Goal: Task Accomplishment & Management: Complete application form

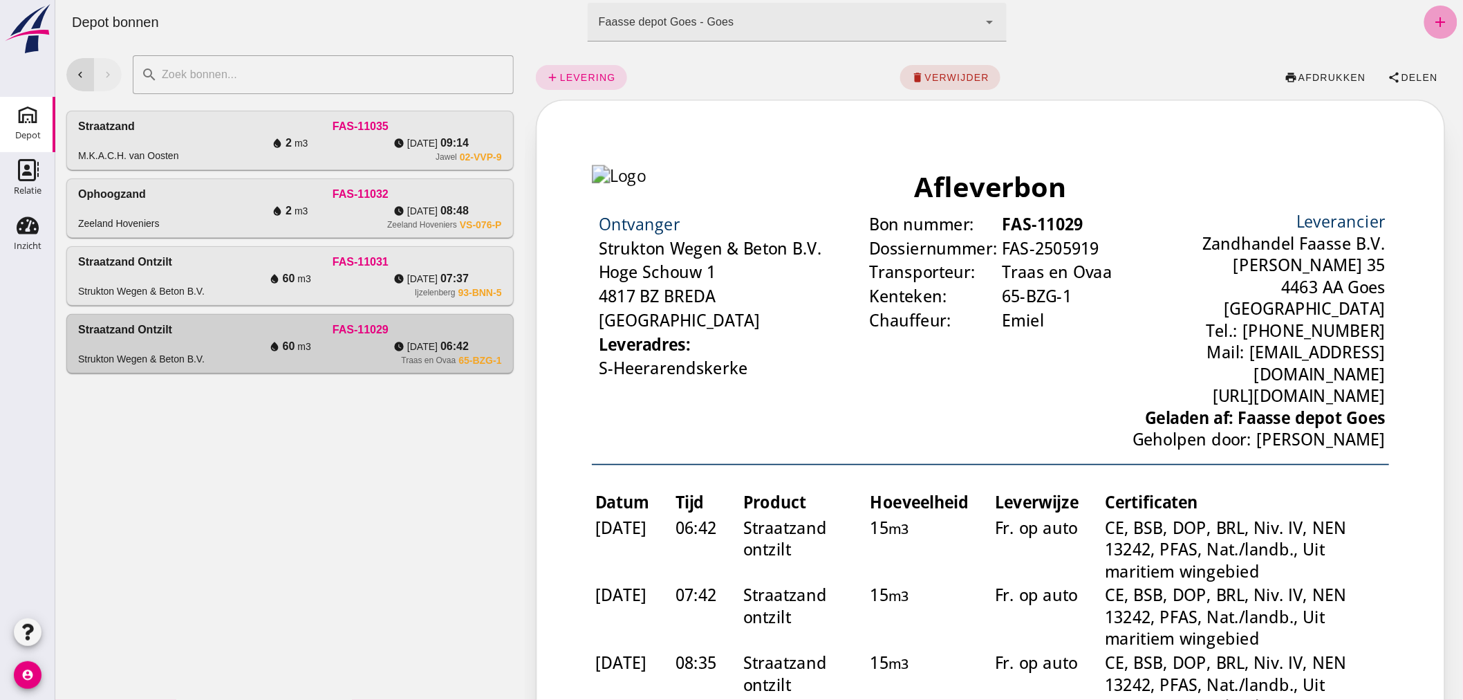
click at [1432, 21] on icon "add" at bounding box center [1440, 22] width 17 height 17
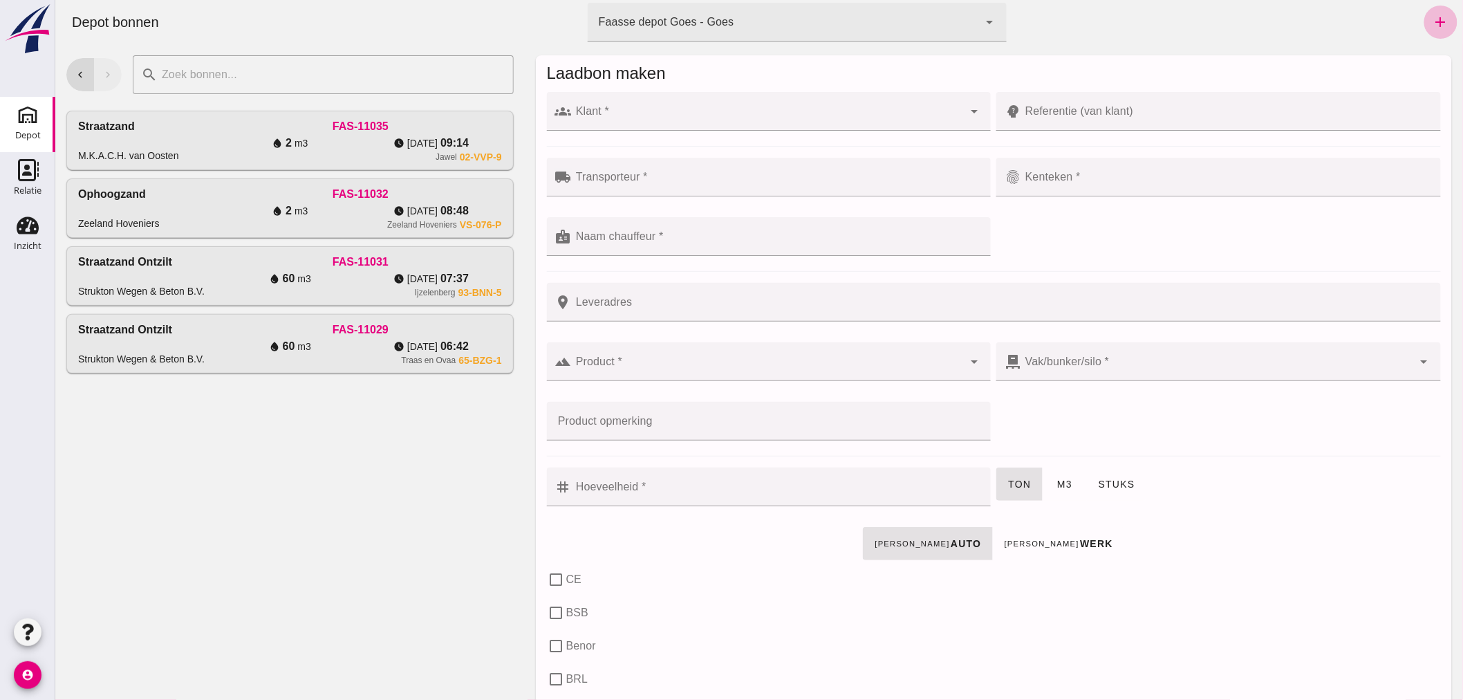
click at [629, 108] on div at bounding box center [767, 111] width 392 height 39
click at [1059, 232] on div "local_shipping Transporteur * Transporteur * cancel fingerprint Kenteken * Kent…" at bounding box center [992, 214] width 899 height 119
click at [742, 174] on div at bounding box center [776, 177] width 411 height 39
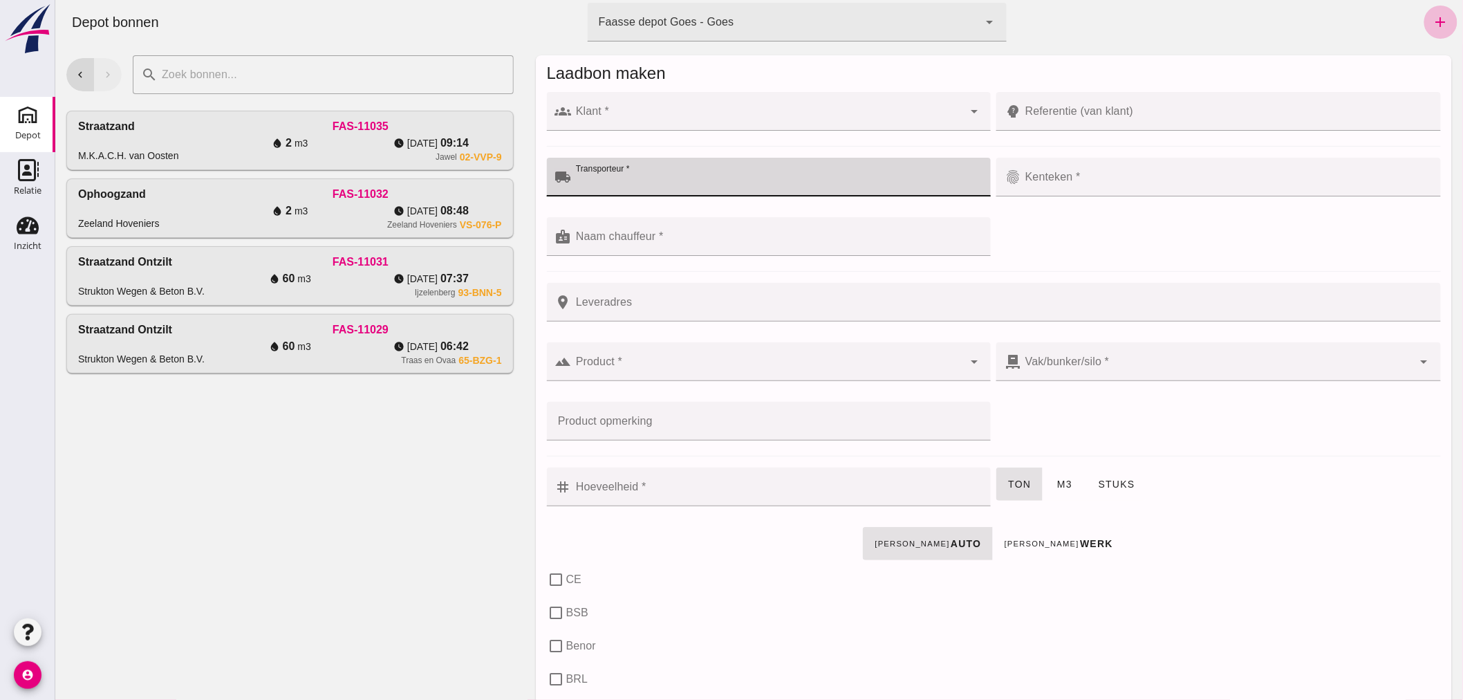
click at [653, 109] on div at bounding box center [767, 111] width 392 height 39
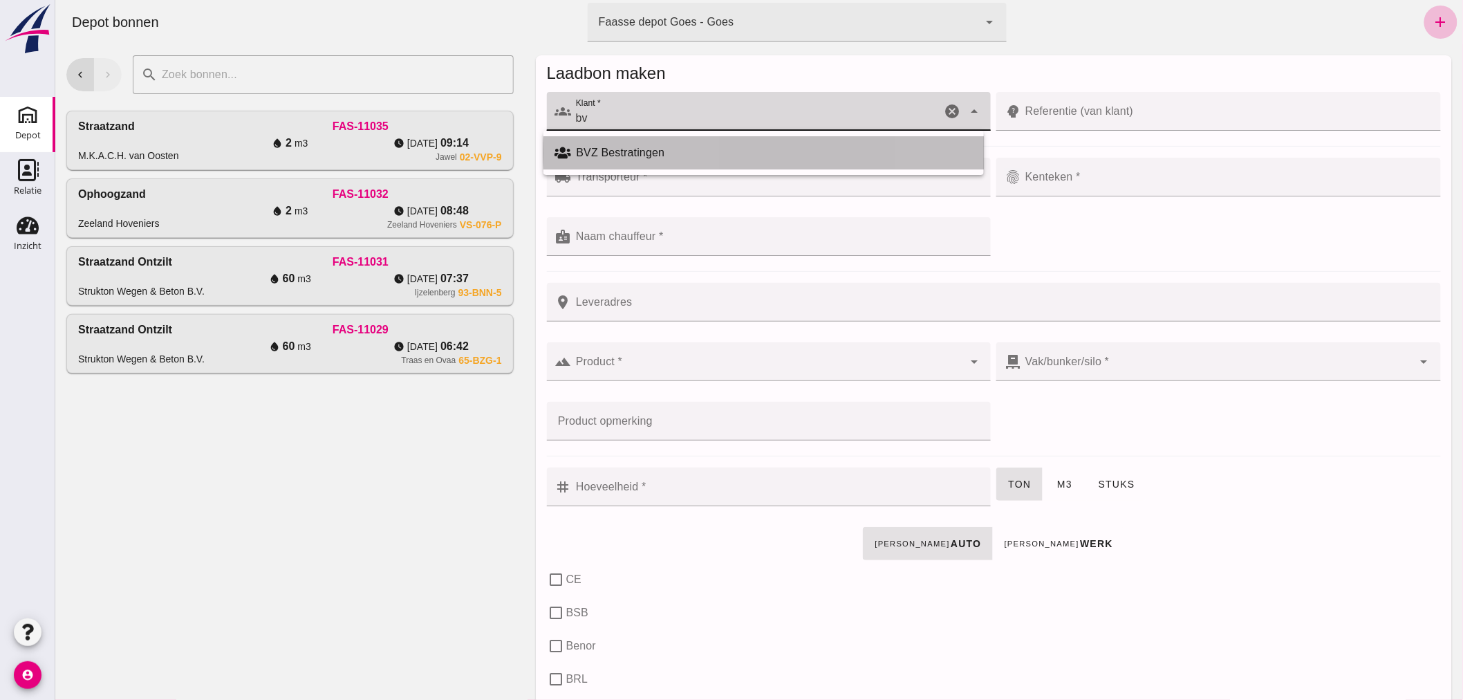
click at [633, 150] on div "BVZ Bestratingen" at bounding box center [774, 152] width 396 height 17
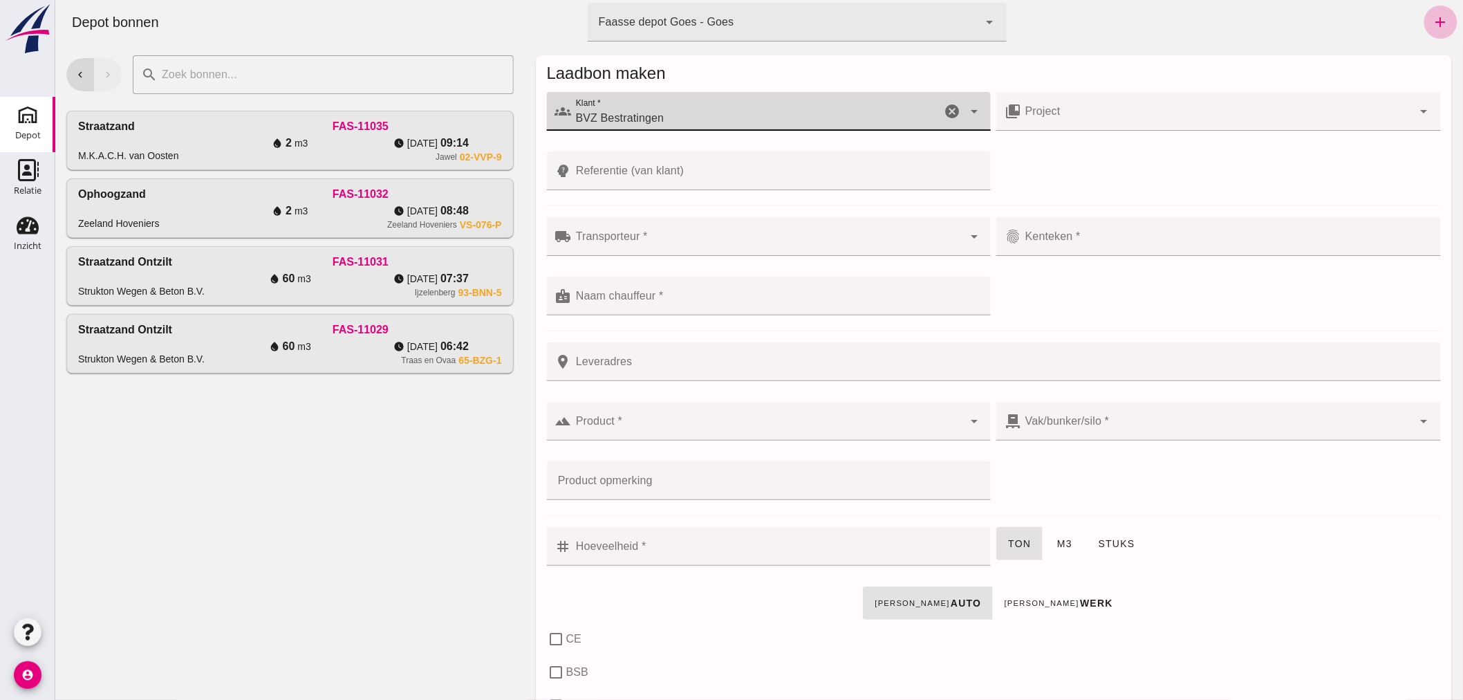
type input "BVZ Bestratingen"
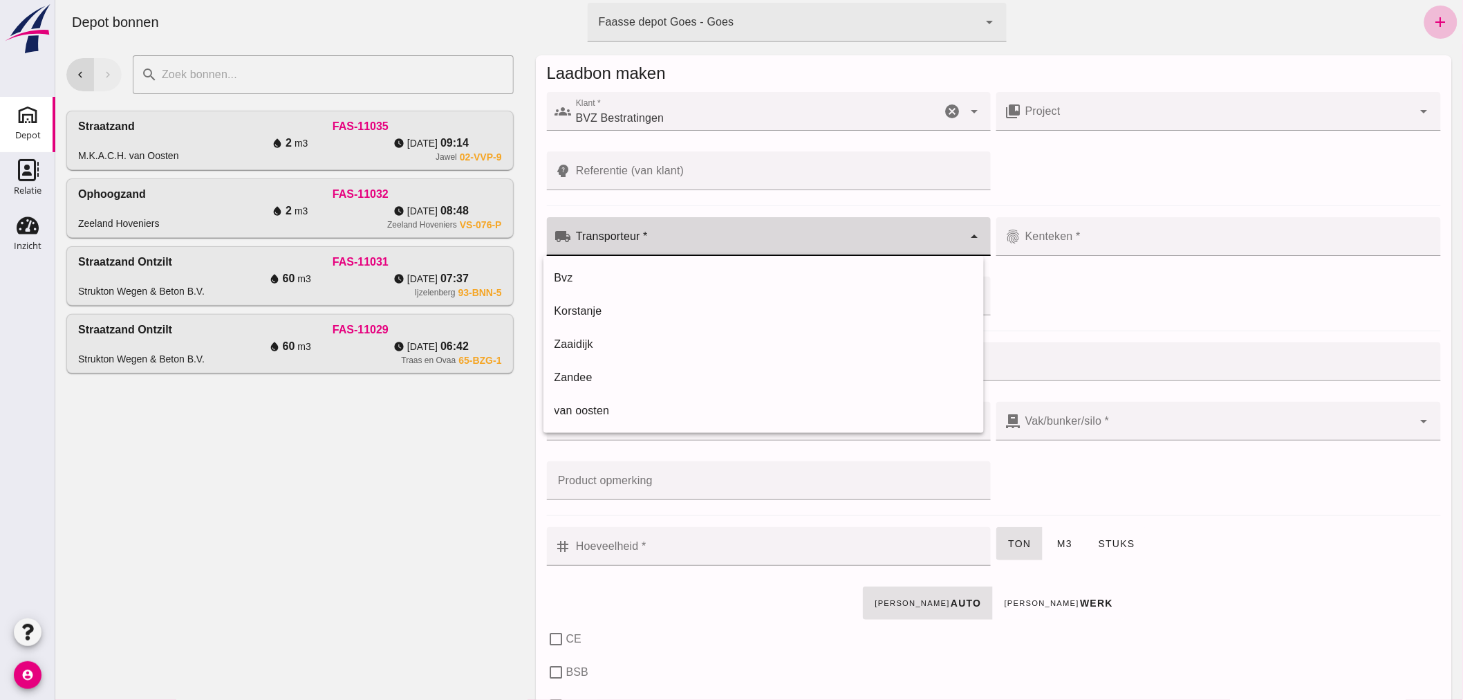
click at [680, 230] on div at bounding box center [767, 236] width 392 height 39
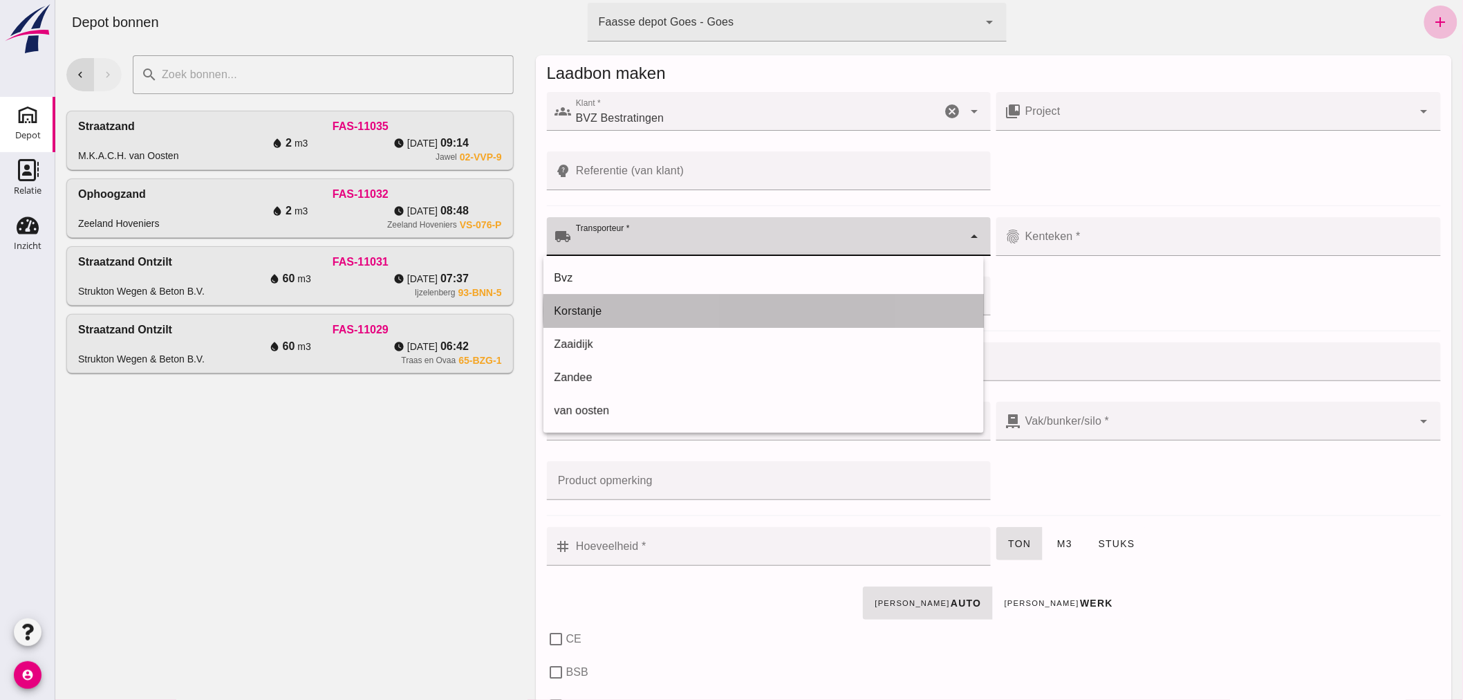
click at [626, 306] on div "Korstanje" at bounding box center [763, 311] width 418 height 17
type input "Korstanje"
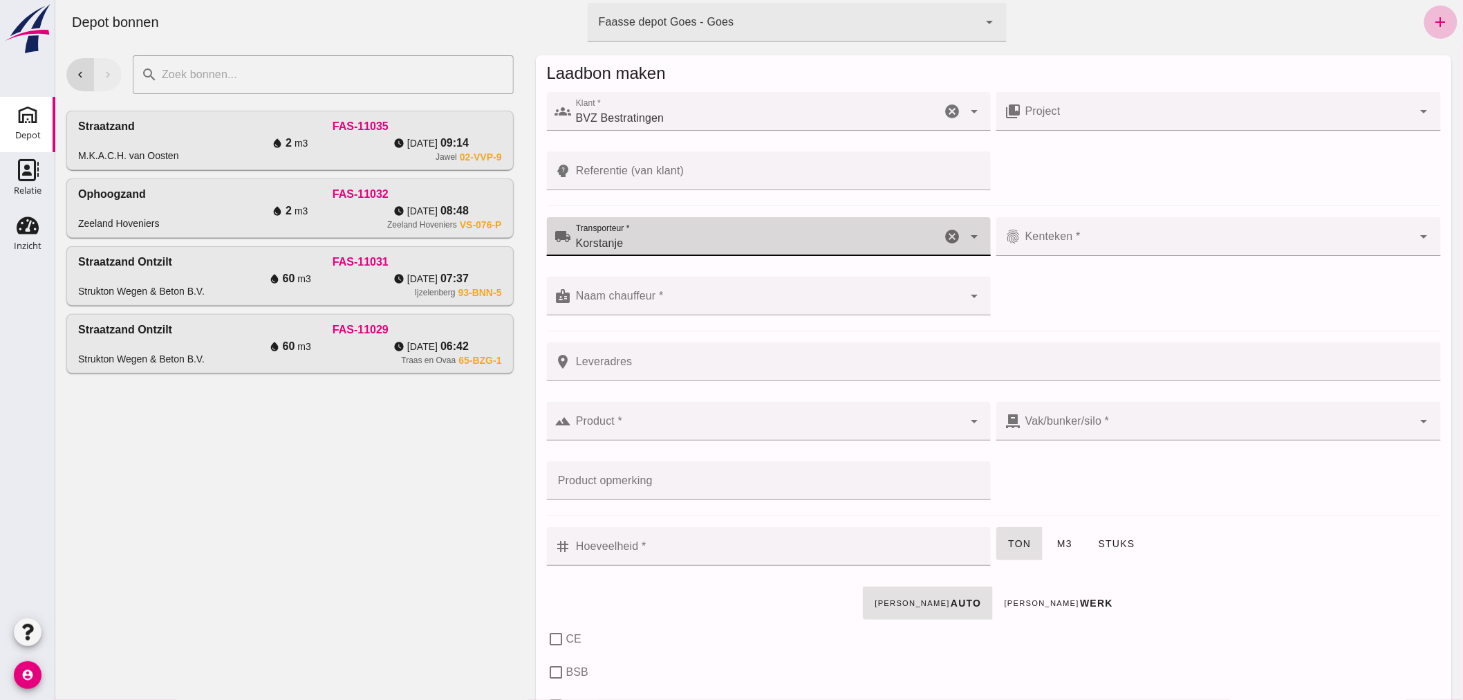
click at [1086, 238] on input "Kenteken *" at bounding box center [1216, 243] width 392 height 17
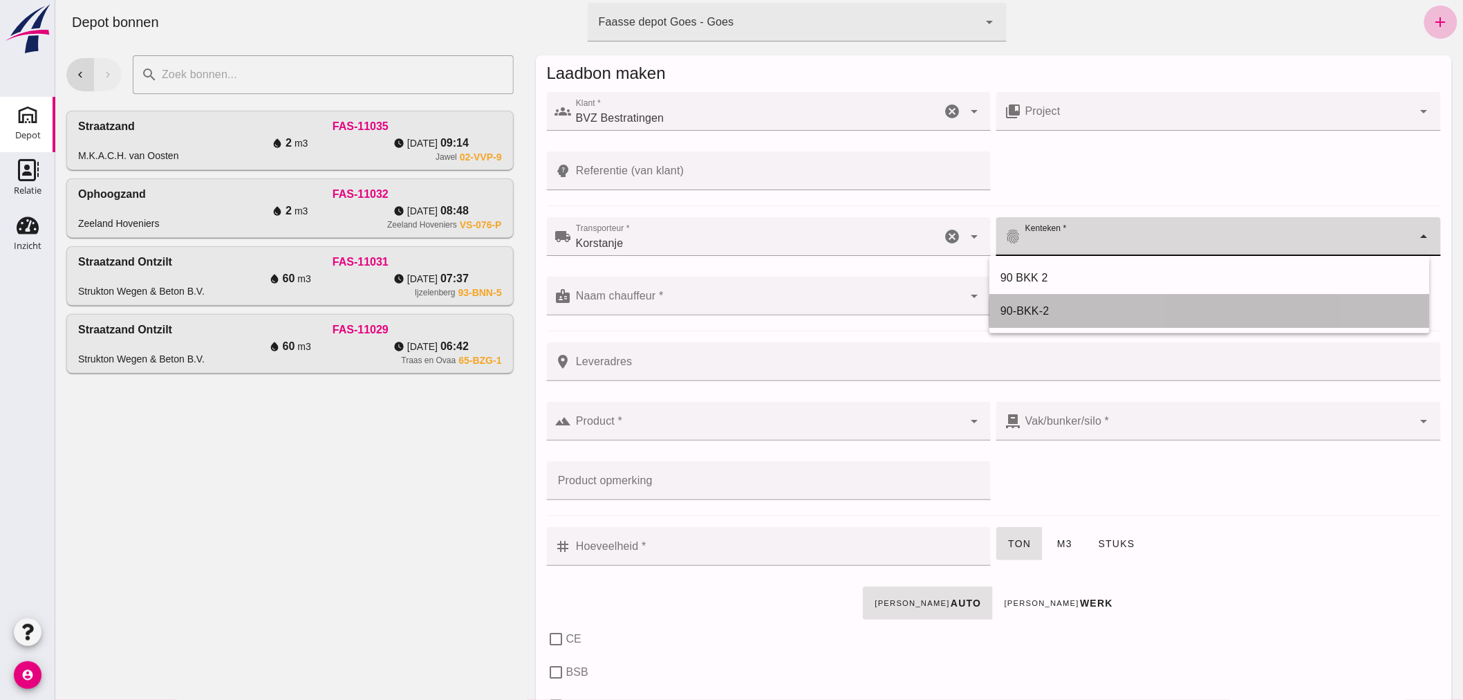
click at [1038, 303] on div "90-BKK-2" at bounding box center [1209, 311] width 418 height 17
type input "90-BKK-2"
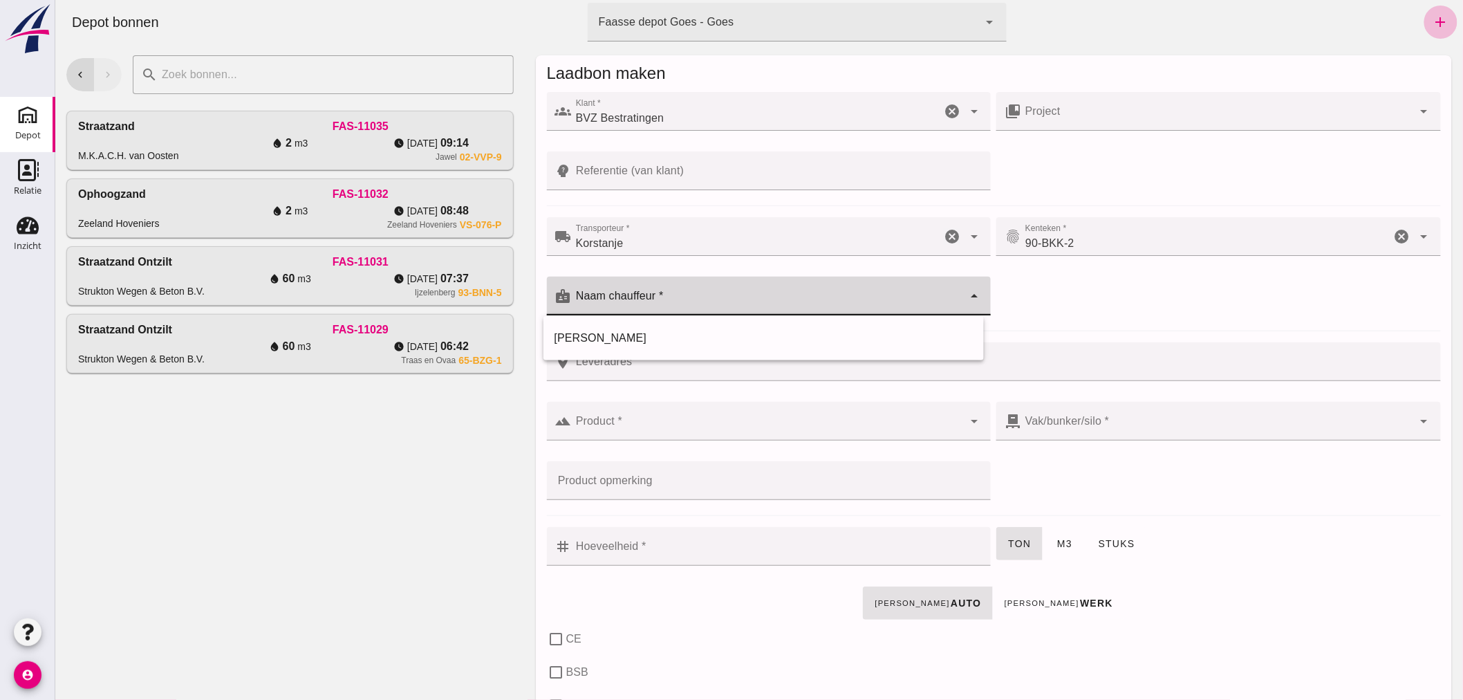
drag, startPoint x: 769, startPoint y: 295, endPoint x: 749, endPoint y: 306, distance: 22.0
click at [768, 295] on input "Naam chauffeur *" at bounding box center [767, 302] width 392 height 17
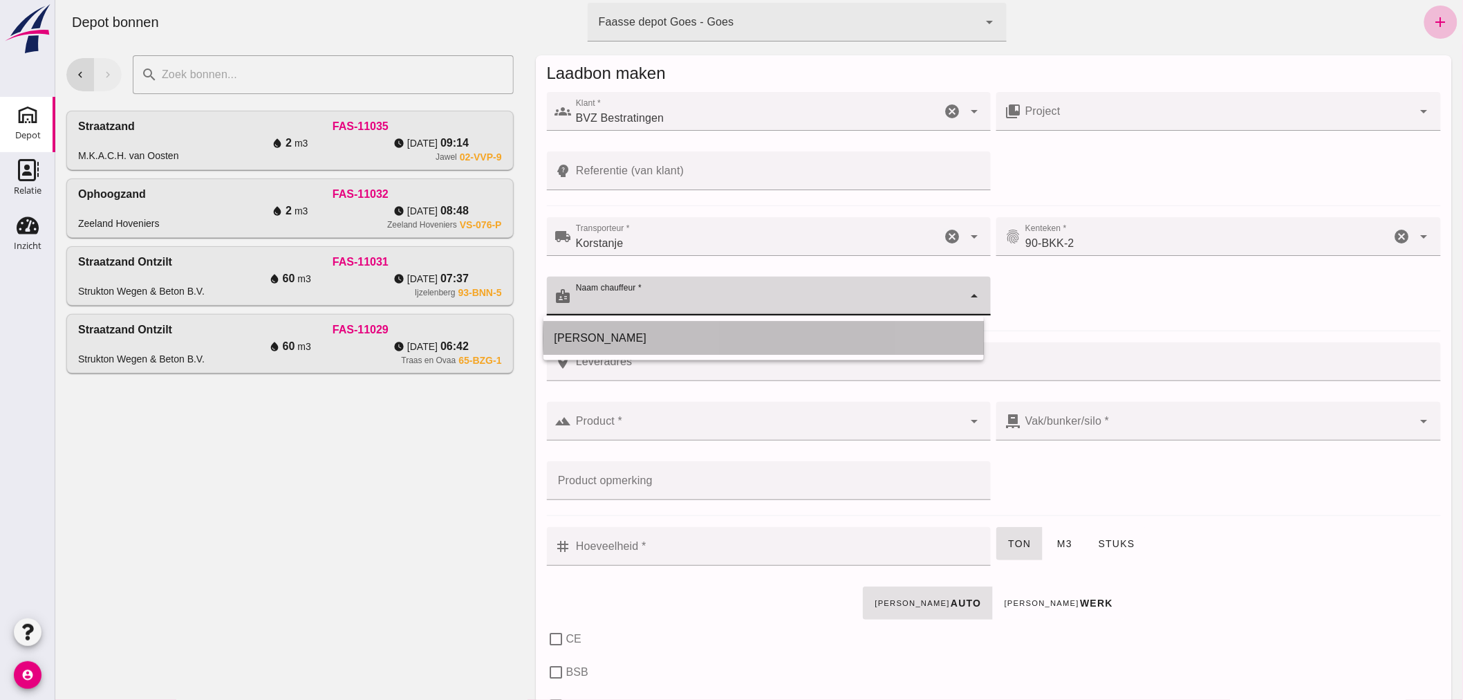
click at [635, 339] on div "[PERSON_NAME]" at bounding box center [763, 338] width 418 height 17
type input "[PERSON_NAME]"
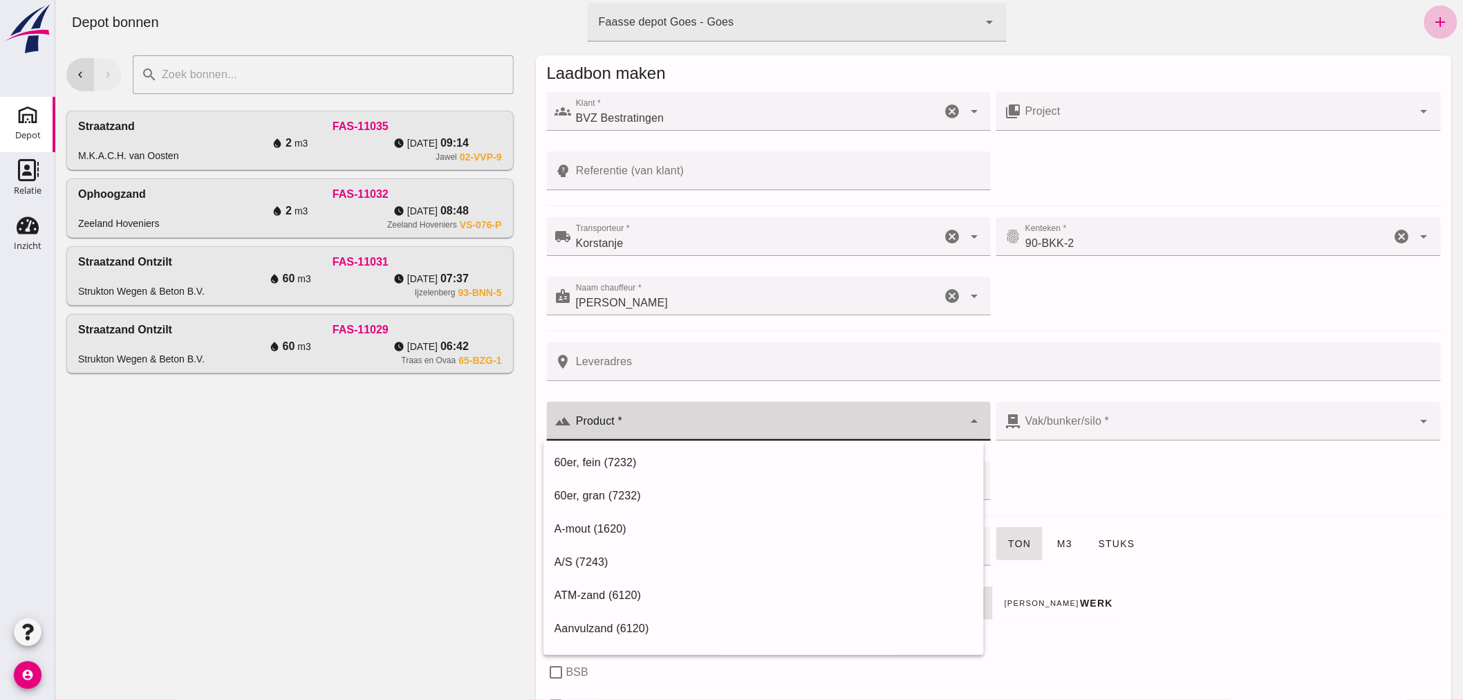
drag, startPoint x: 636, startPoint y: 419, endPoint x: 634, endPoint y: 412, distance: 7.2
click at [636, 417] on div at bounding box center [767, 421] width 392 height 39
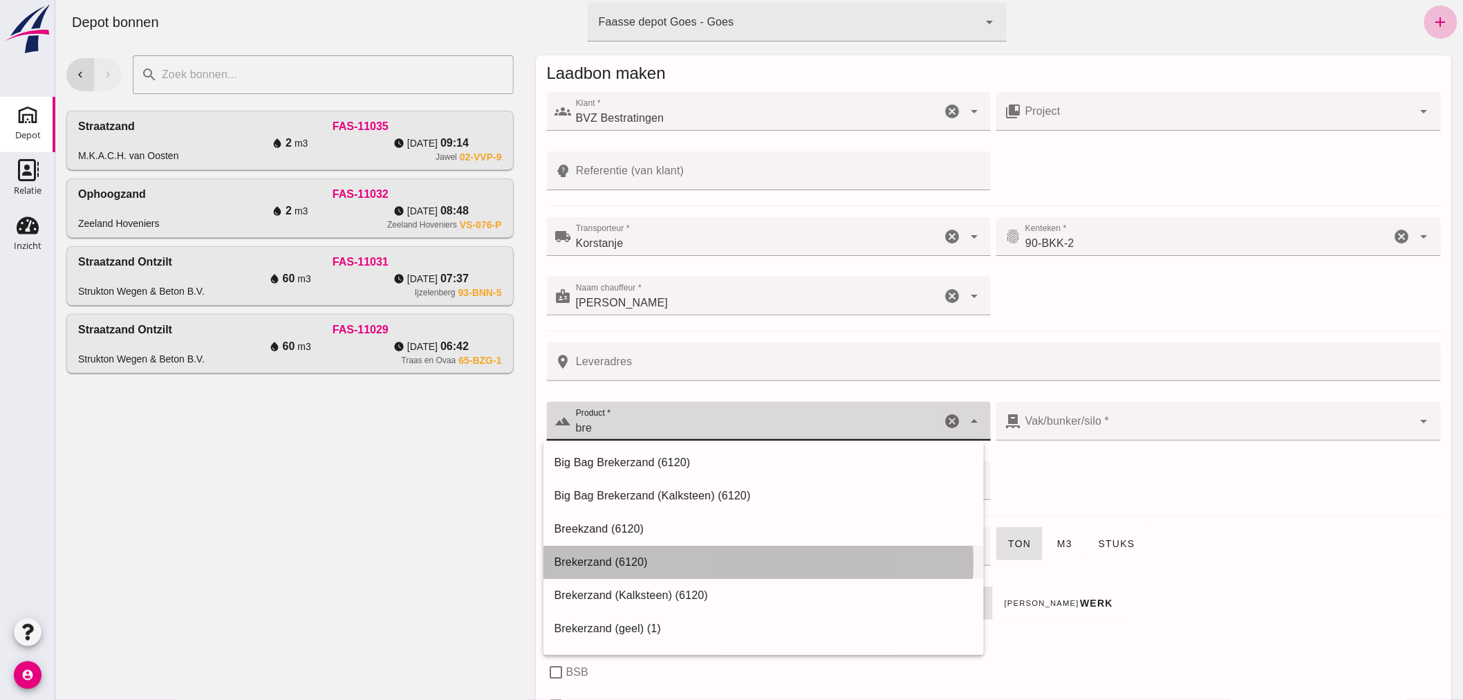
click at [598, 556] on div "Brekerzand (6120)" at bounding box center [763, 562] width 418 height 17
type input "Brekerzand (6120)"
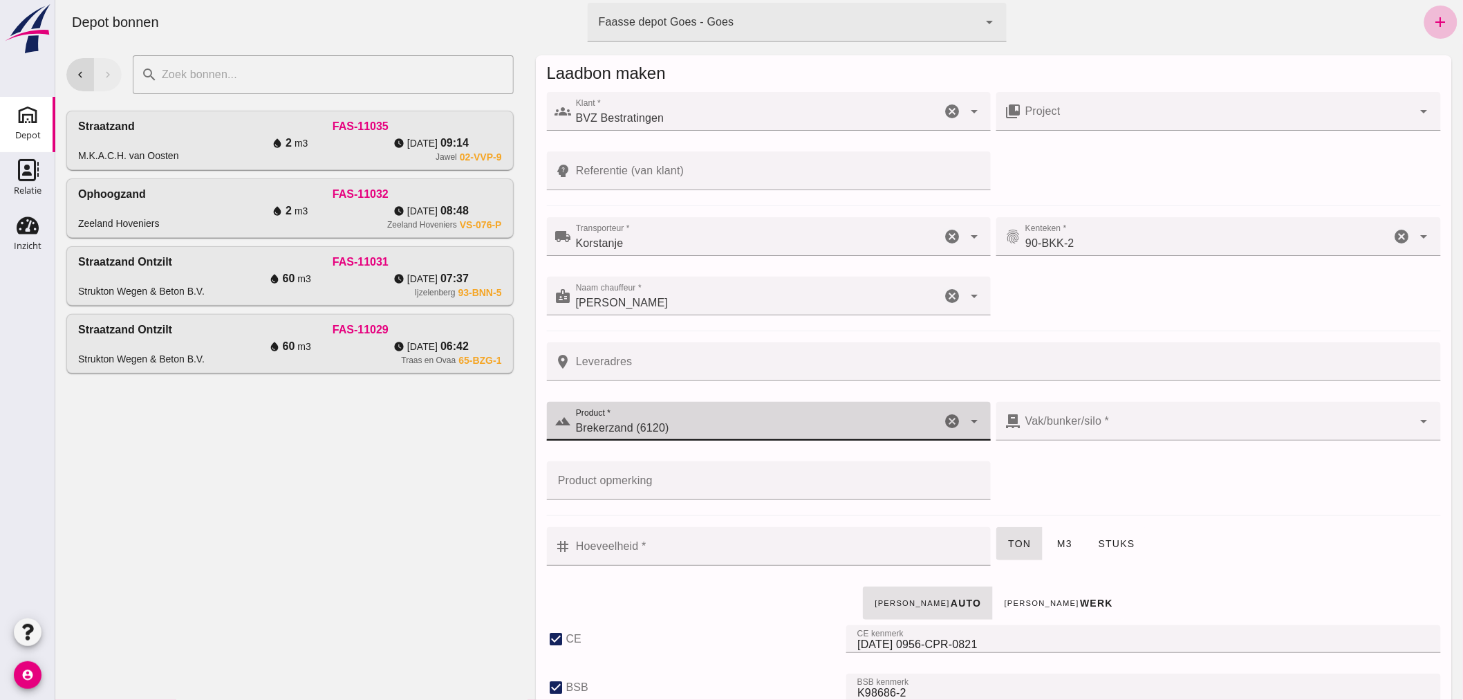
checkbox input "true"
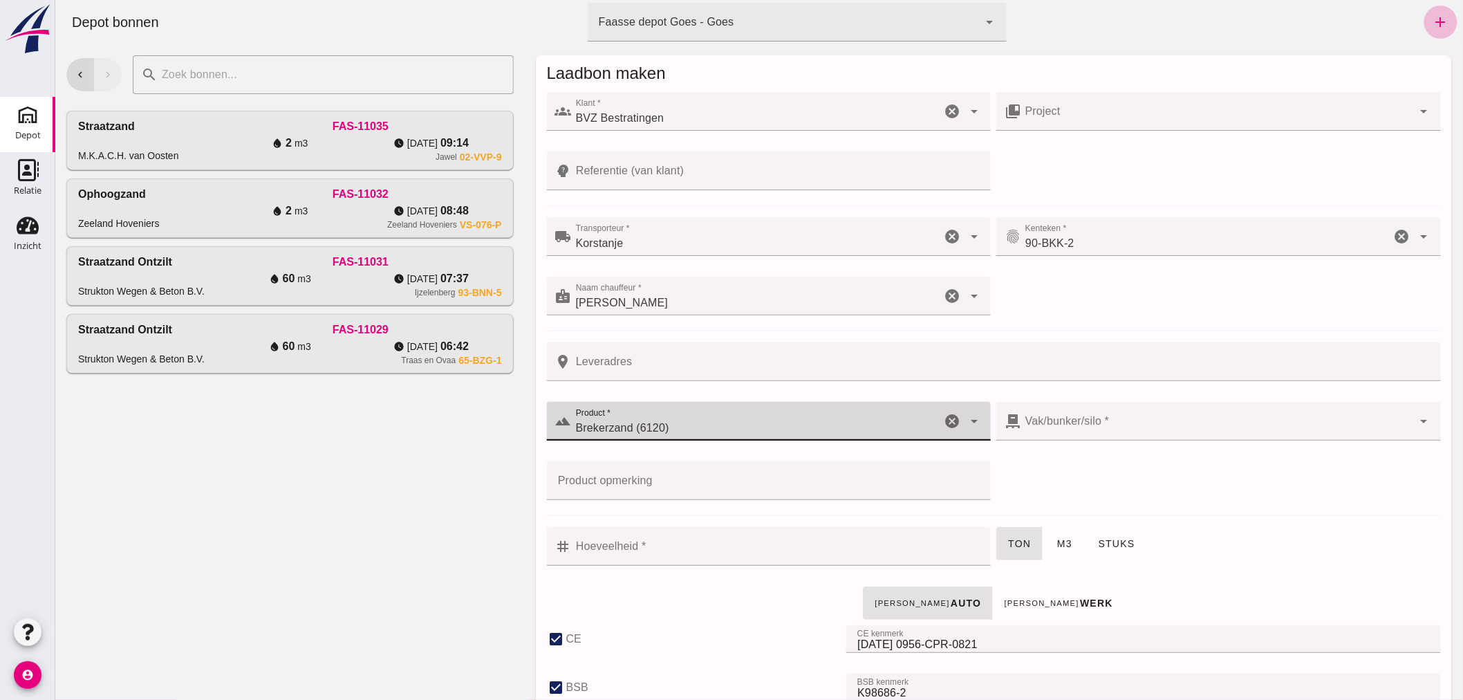
checkbox input "true"
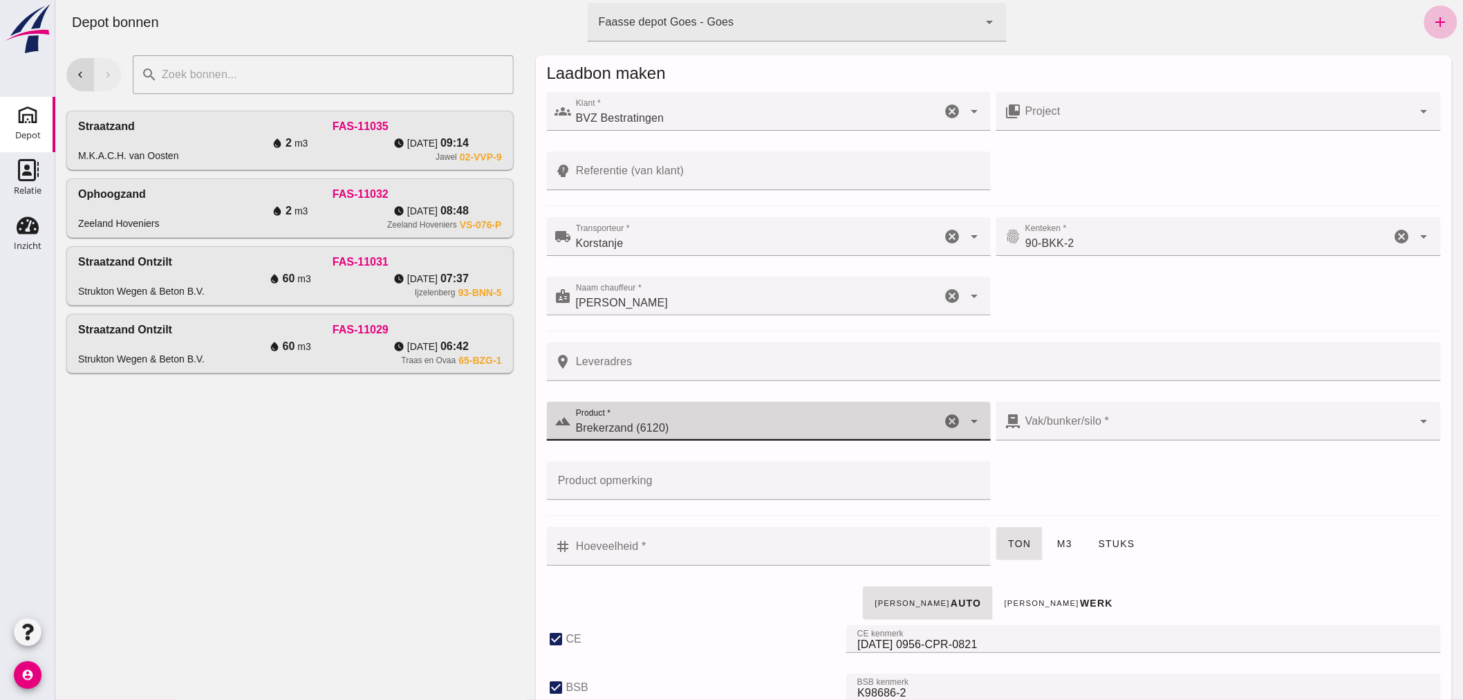
type input "300"
type input "Brekerzand (6120)"
click at [700, 554] on input "Hoeveelheid *" at bounding box center [776, 546] width 411 height 39
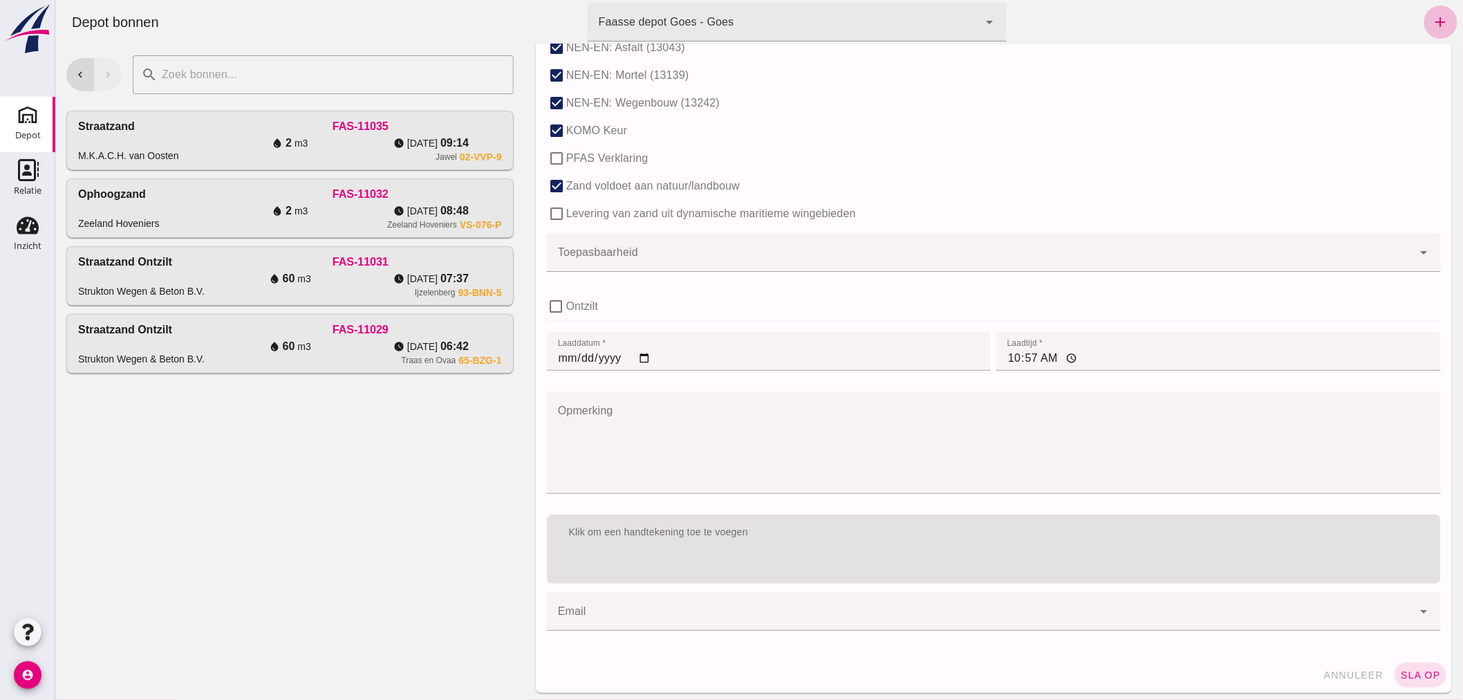
scroll to position [849, 0]
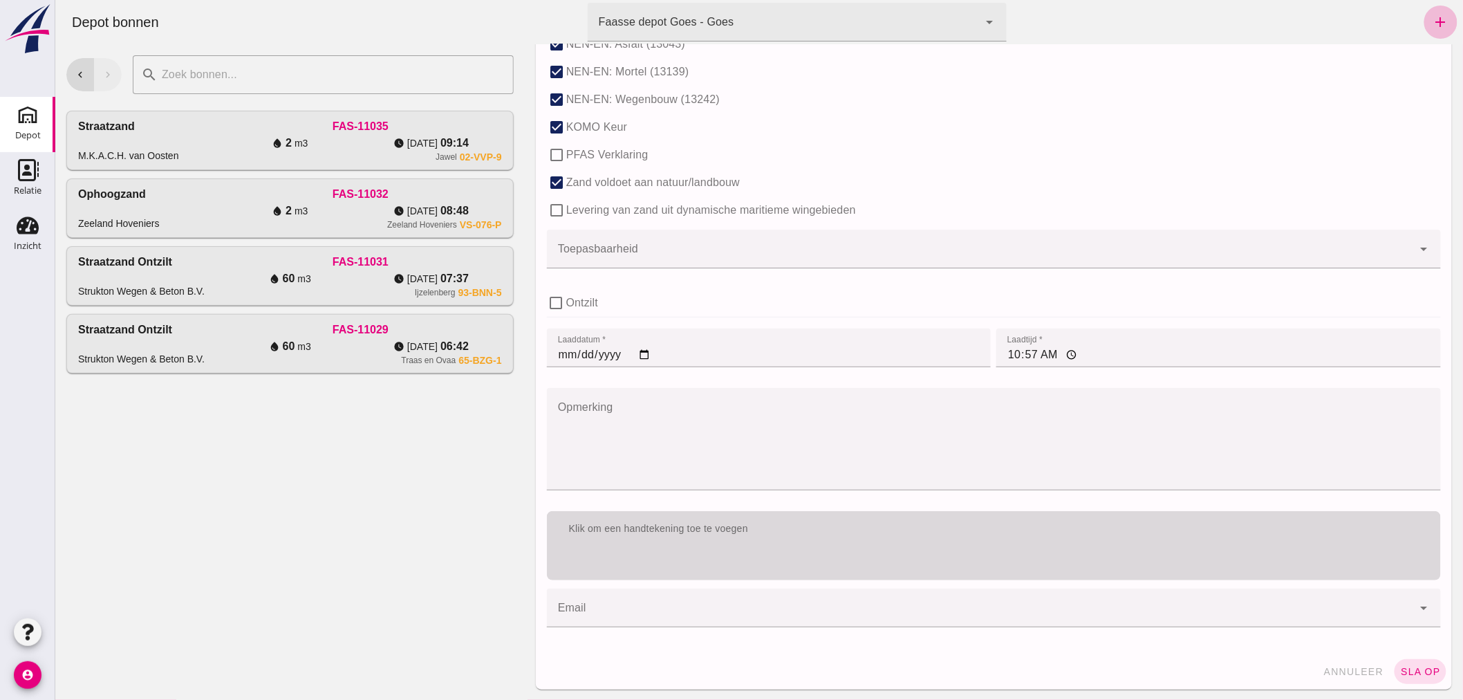
type input "2.9"
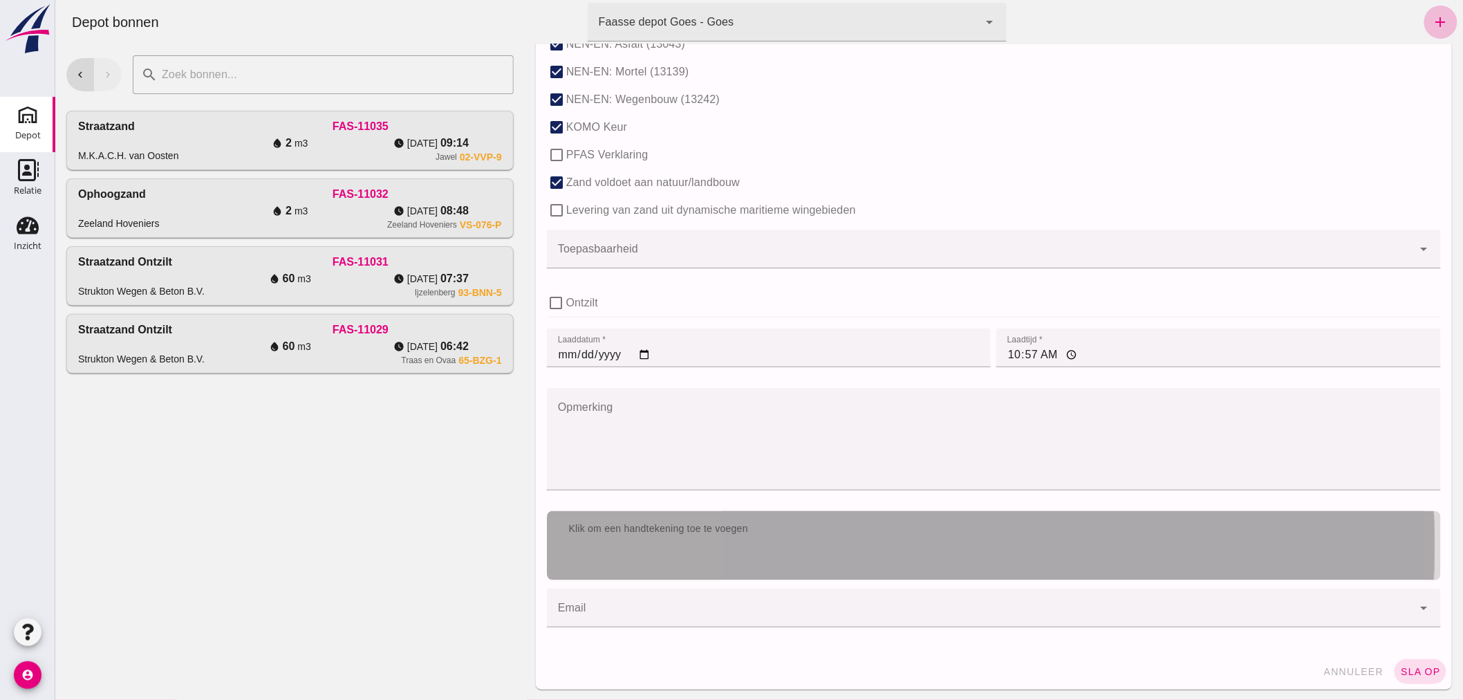
click at [770, 530] on div "Klik om een handtekening toe te voegen" at bounding box center [993, 529] width 872 height 14
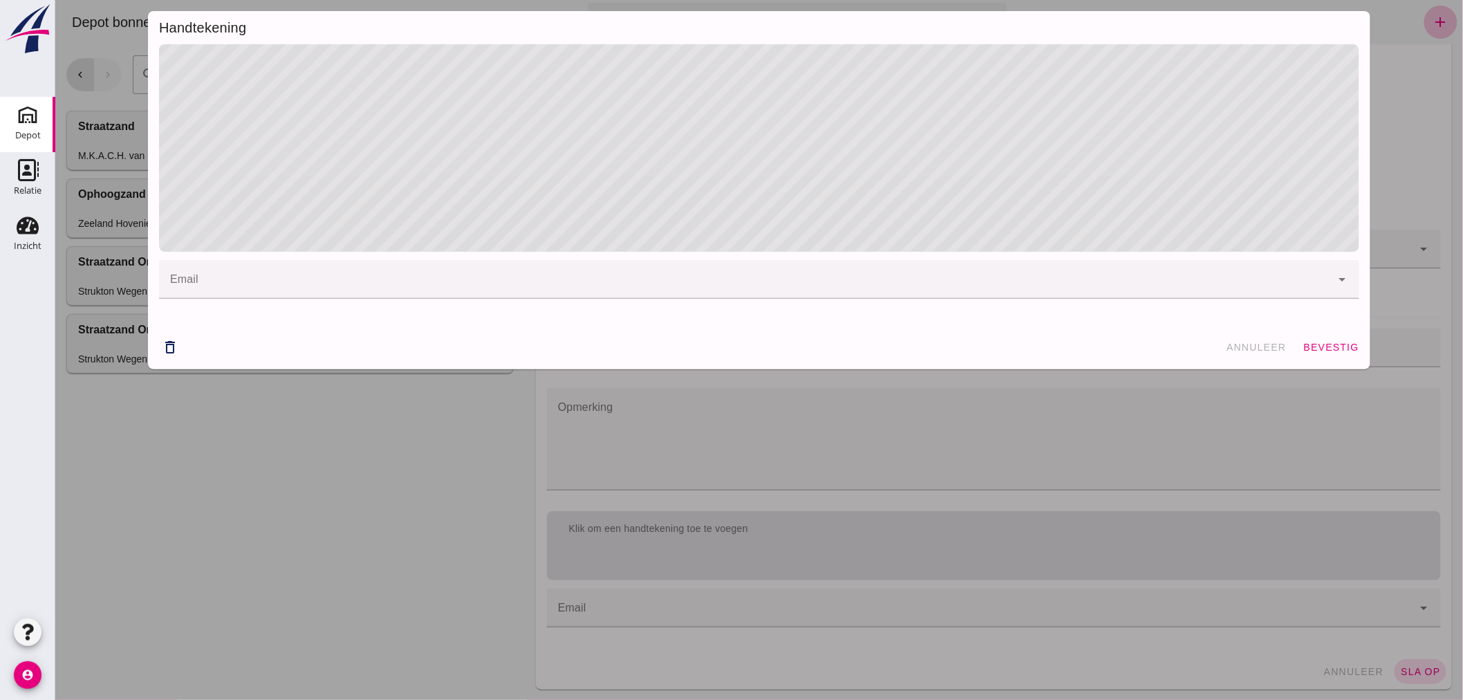
click at [1353, 127] on div "email email cancel arrow_drop_down" at bounding box center [758, 184] width 1222 height 281
click at [1323, 340] on button "bevestig" at bounding box center [1330, 347] width 67 height 25
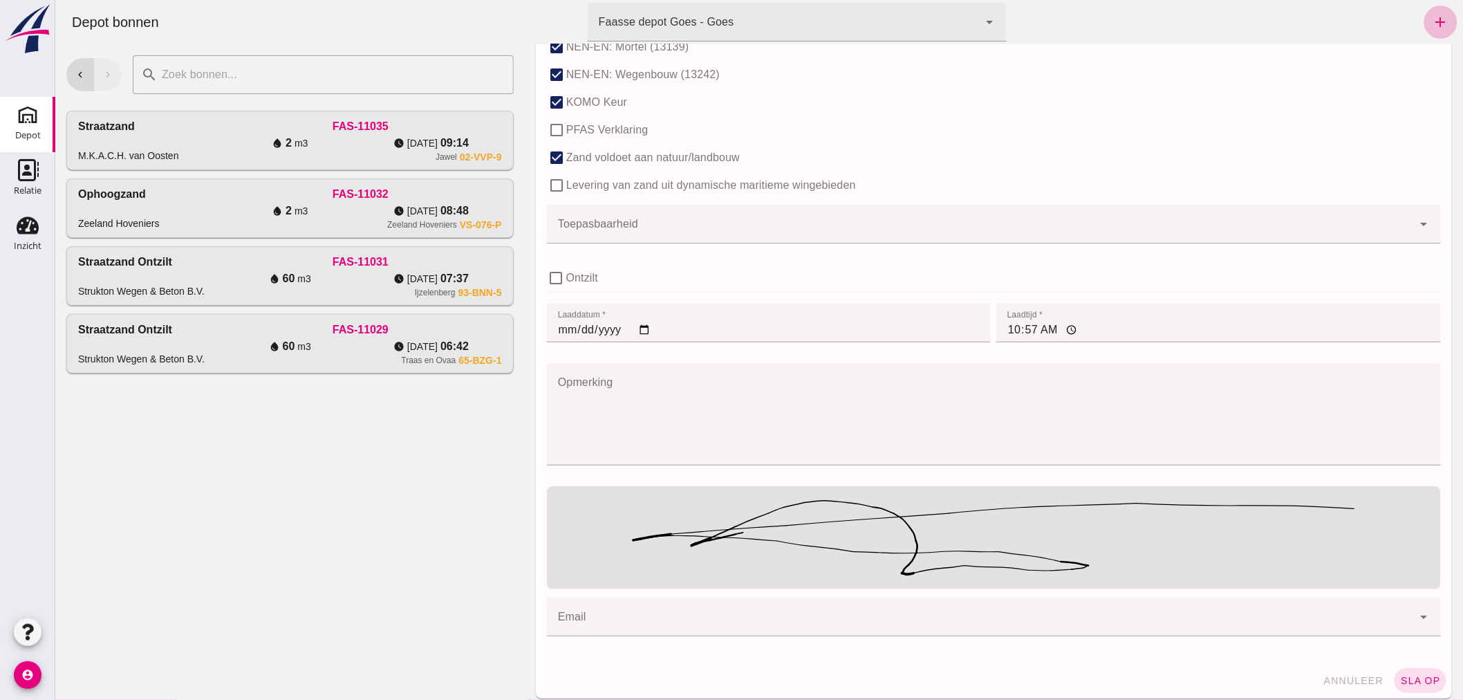
scroll to position [883, 0]
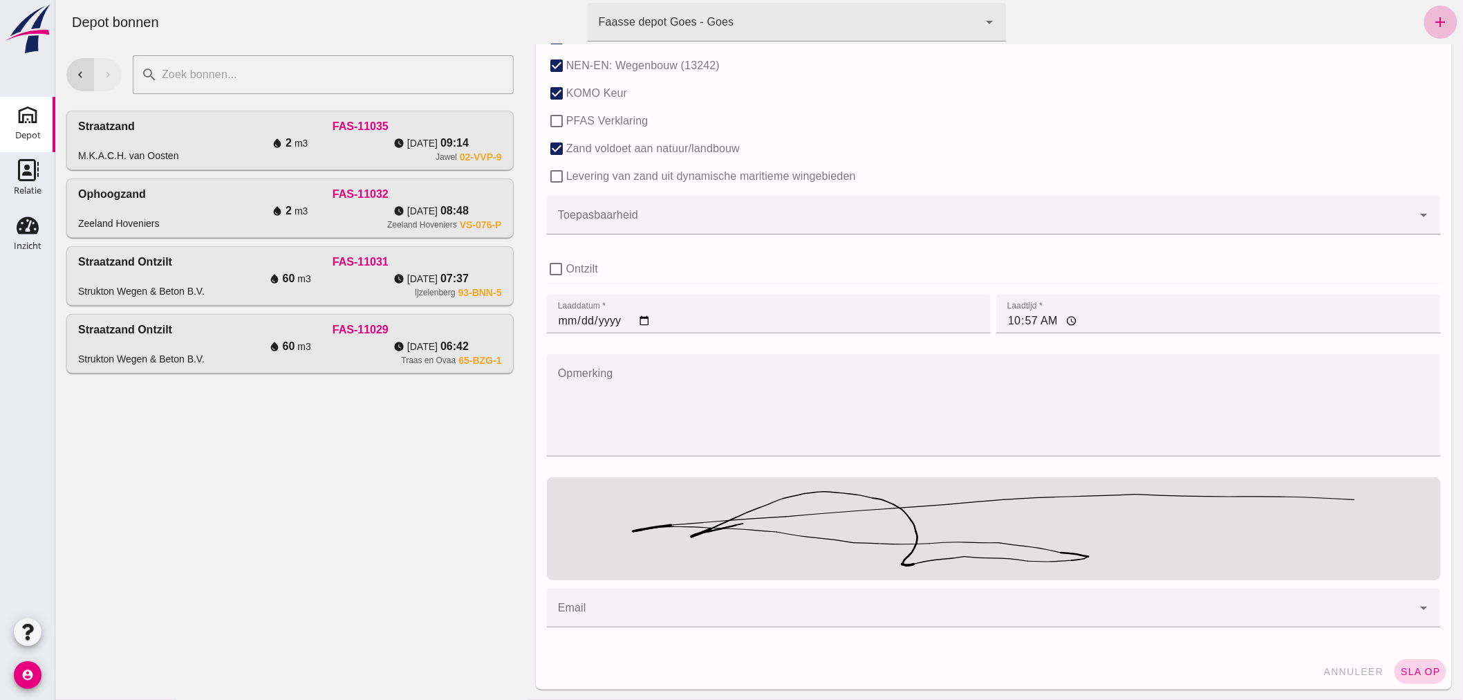
click at [1407, 668] on span "sla op" at bounding box center [1419, 671] width 41 height 11
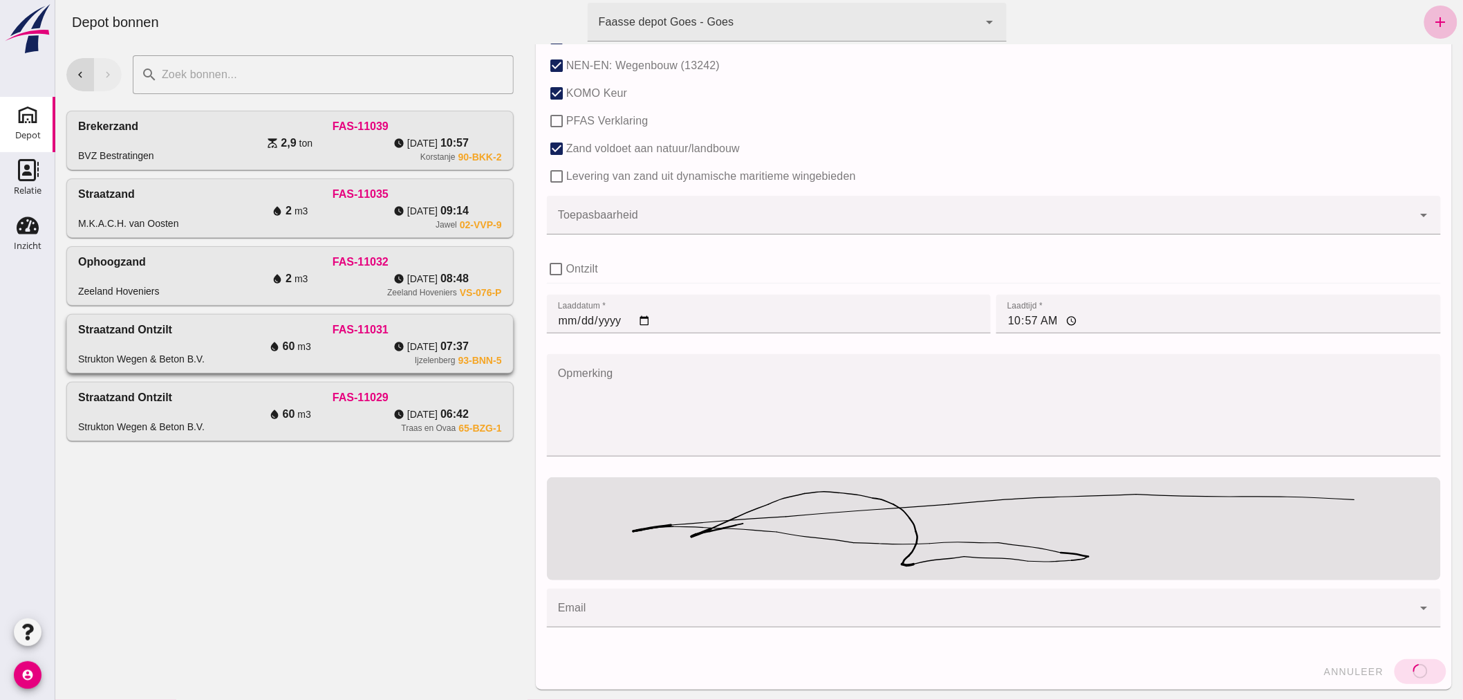
click at [219, 343] on div "water_drop 60 m3" at bounding box center [288, 346] width 141 height 17
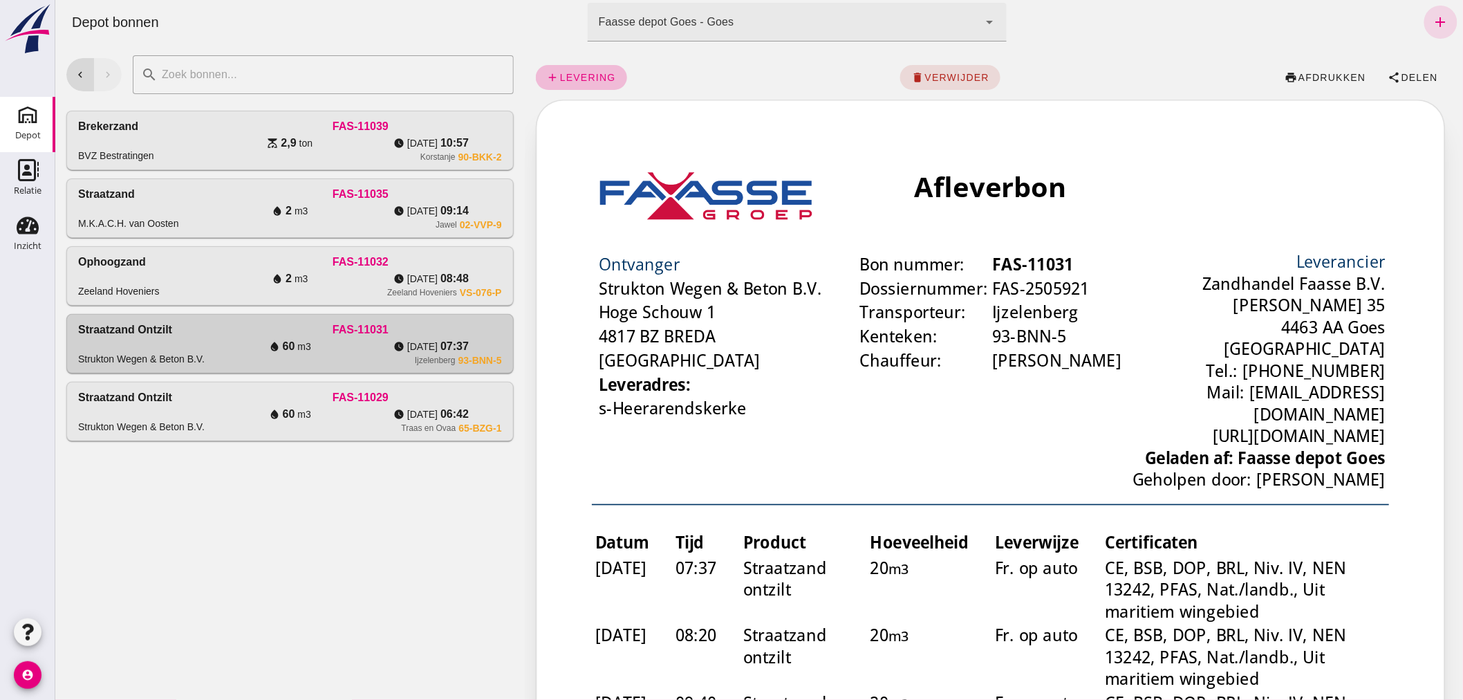
scroll to position [0, 0]
click at [588, 73] on span "levering" at bounding box center [587, 77] width 57 height 11
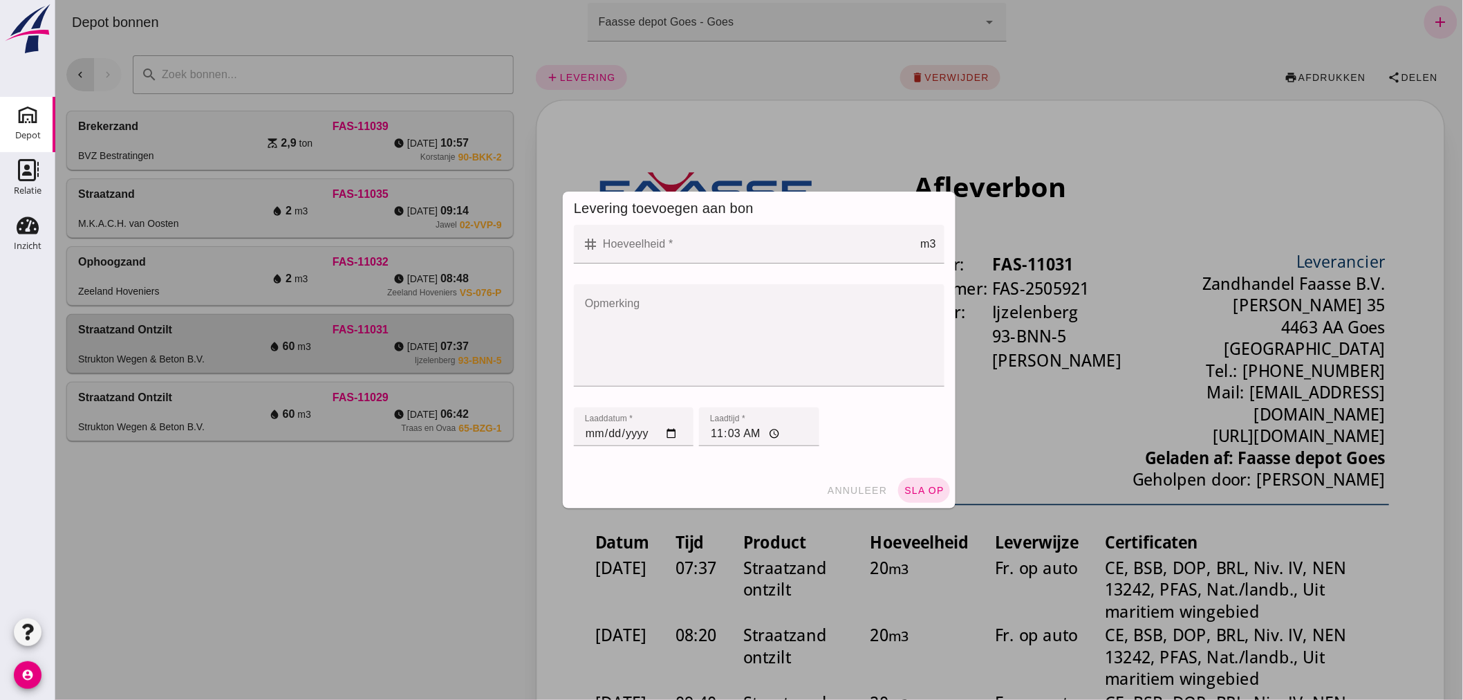
click at [610, 254] on input "Hoeveelheid *" at bounding box center [758, 244] width 321 height 39
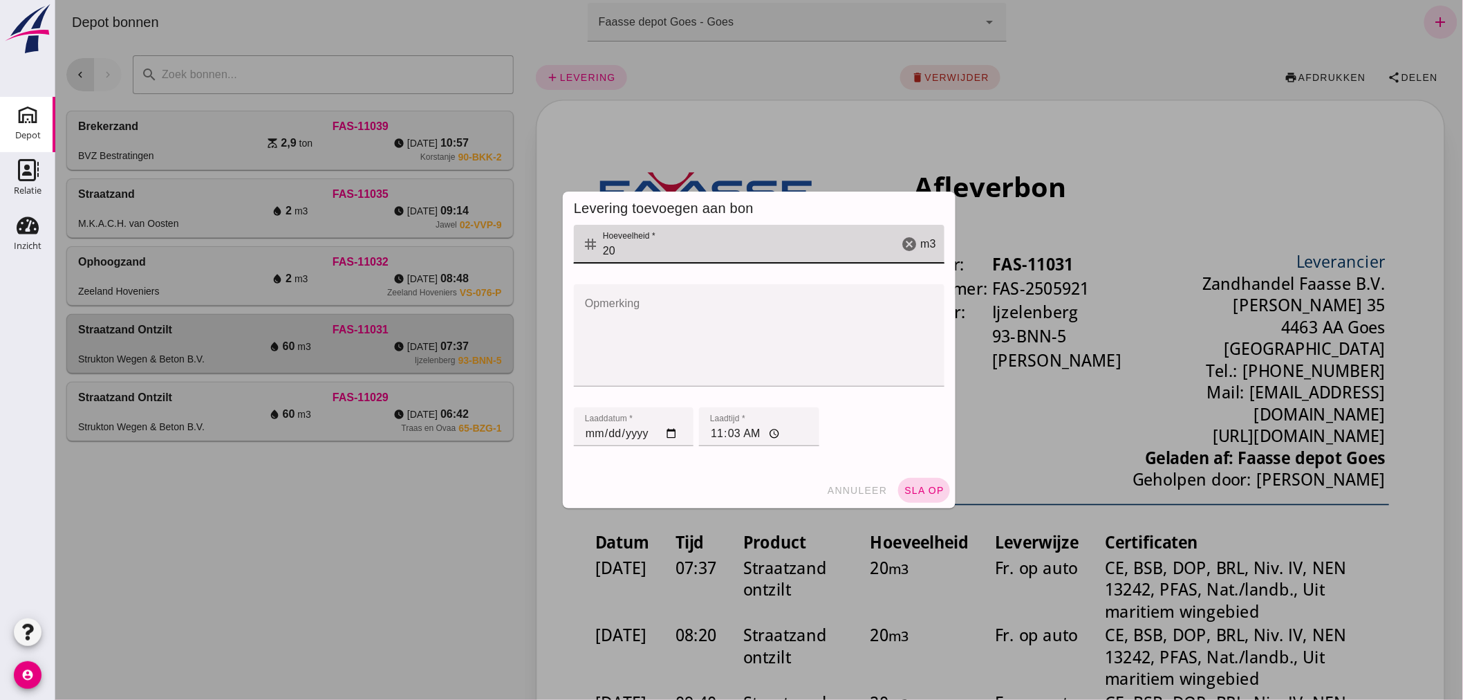
type input "20"
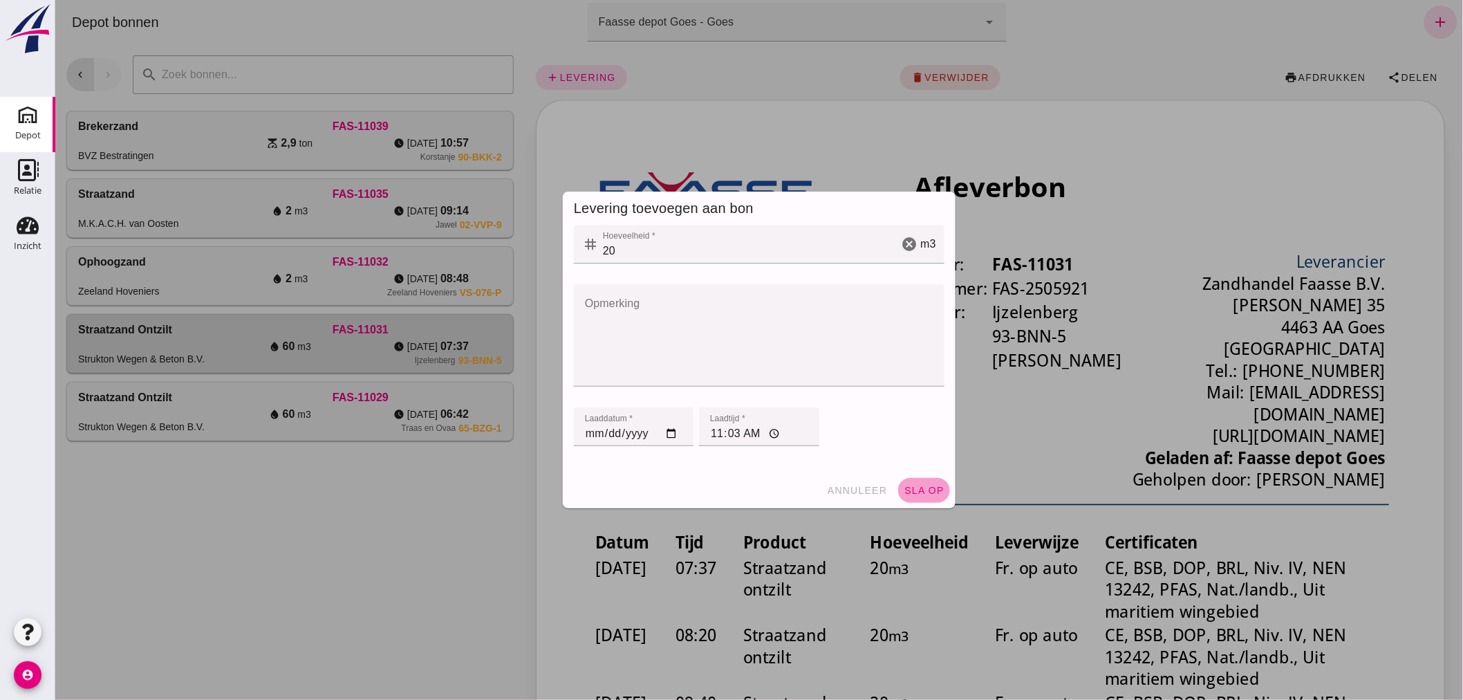
click at [913, 484] on button "sla op" at bounding box center [923, 490] width 52 height 25
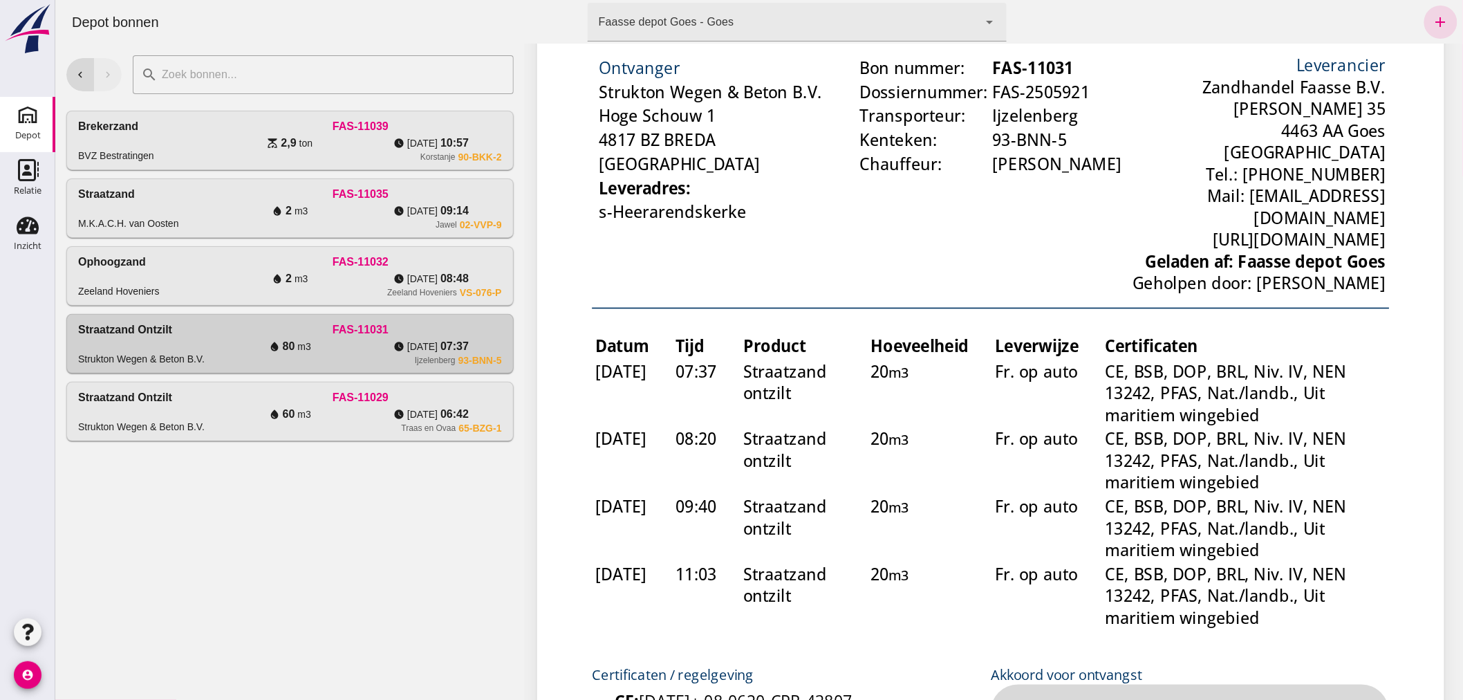
scroll to position [230, 0]
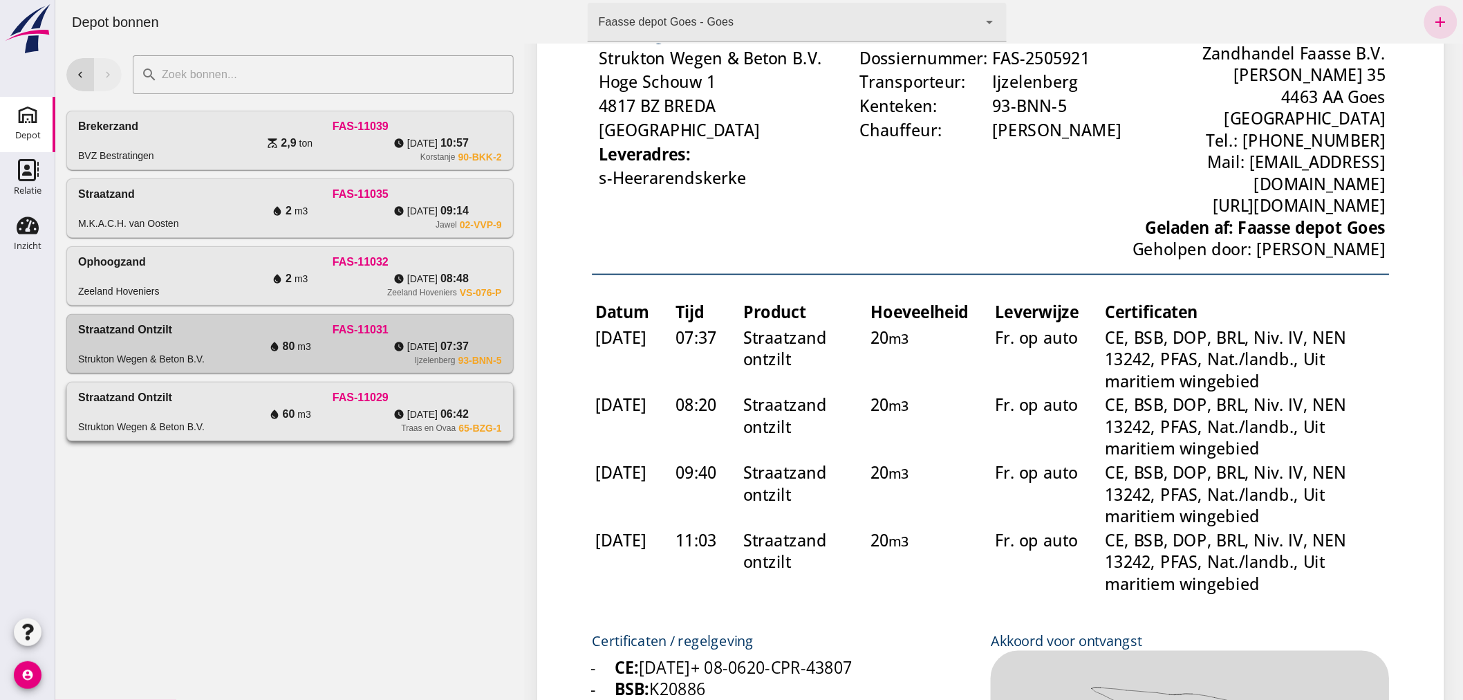
click at [247, 399] on div "FAS-11029" at bounding box center [359, 397] width 282 height 17
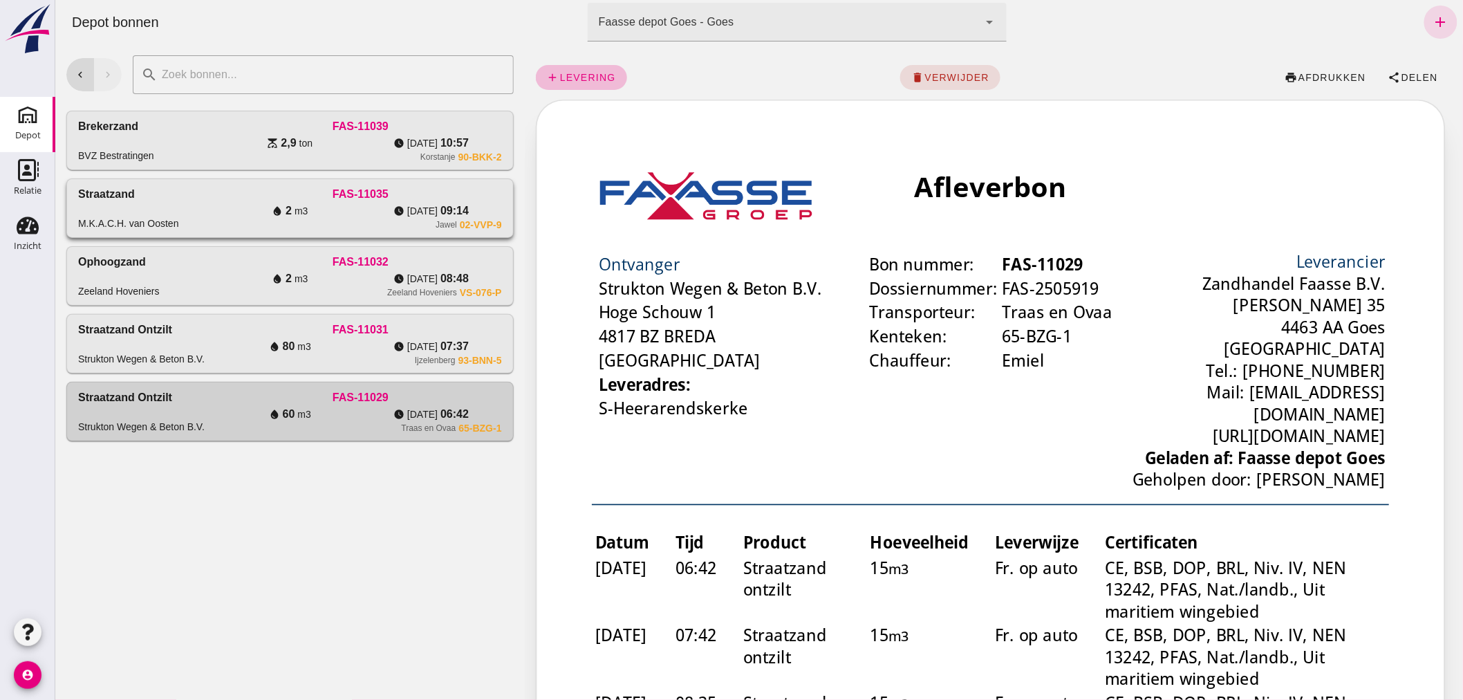
scroll to position [0, 0]
click at [576, 69] on link "add levering" at bounding box center [580, 77] width 91 height 25
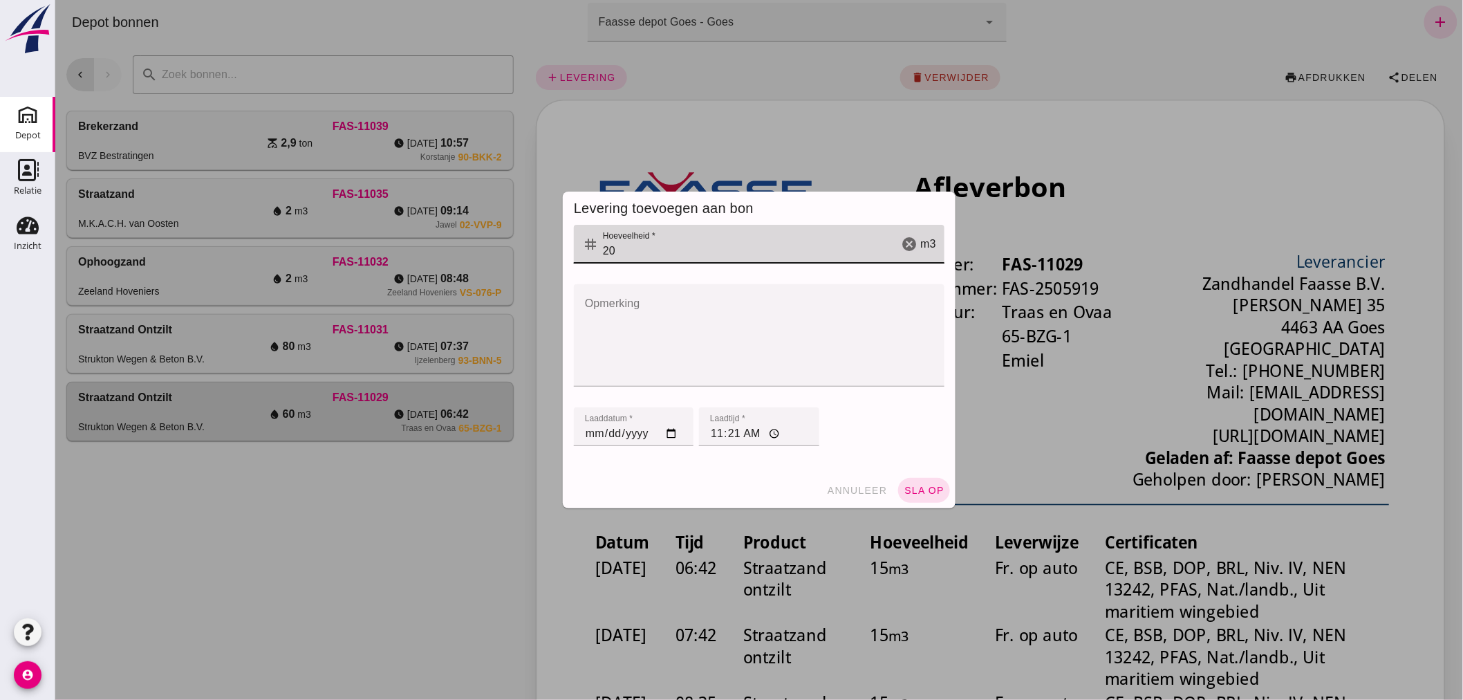
drag, startPoint x: 615, startPoint y: 246, endPoint x: 596, endPoint y: 259, distance: 22.8
click at [598, 259] on input "20" at bounding box center [747, 244] width 299 height 39
type input "15"
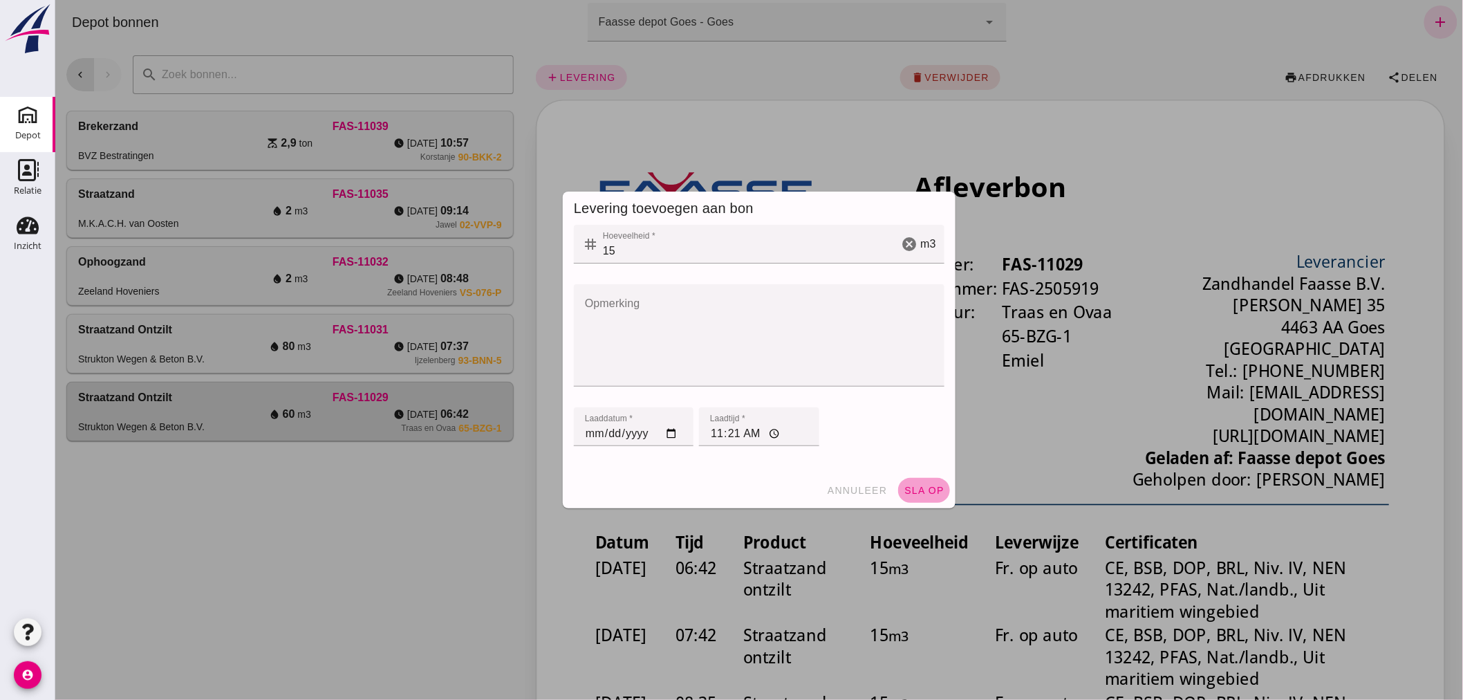
click at [917, 487] on span "sla op" at bounding box center [923, 490] width 41 height 11
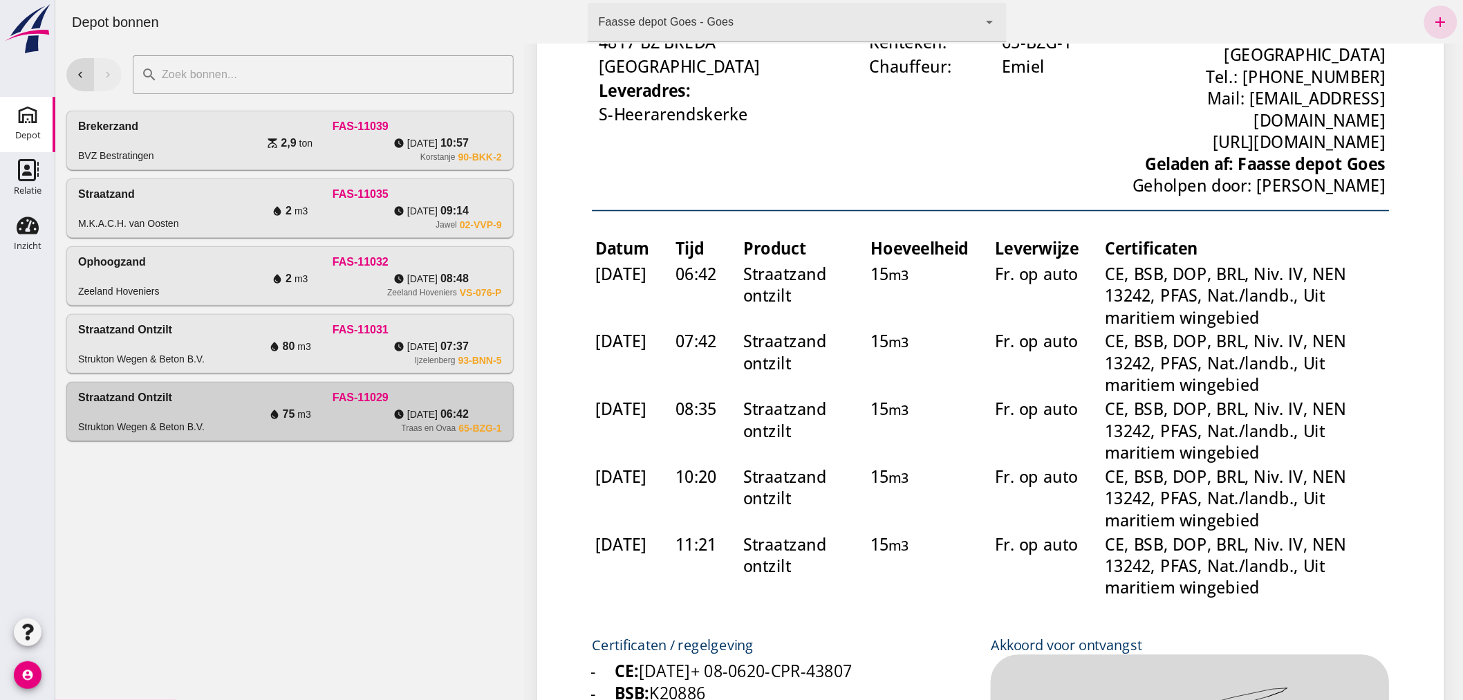
scroll to position [307, 0]
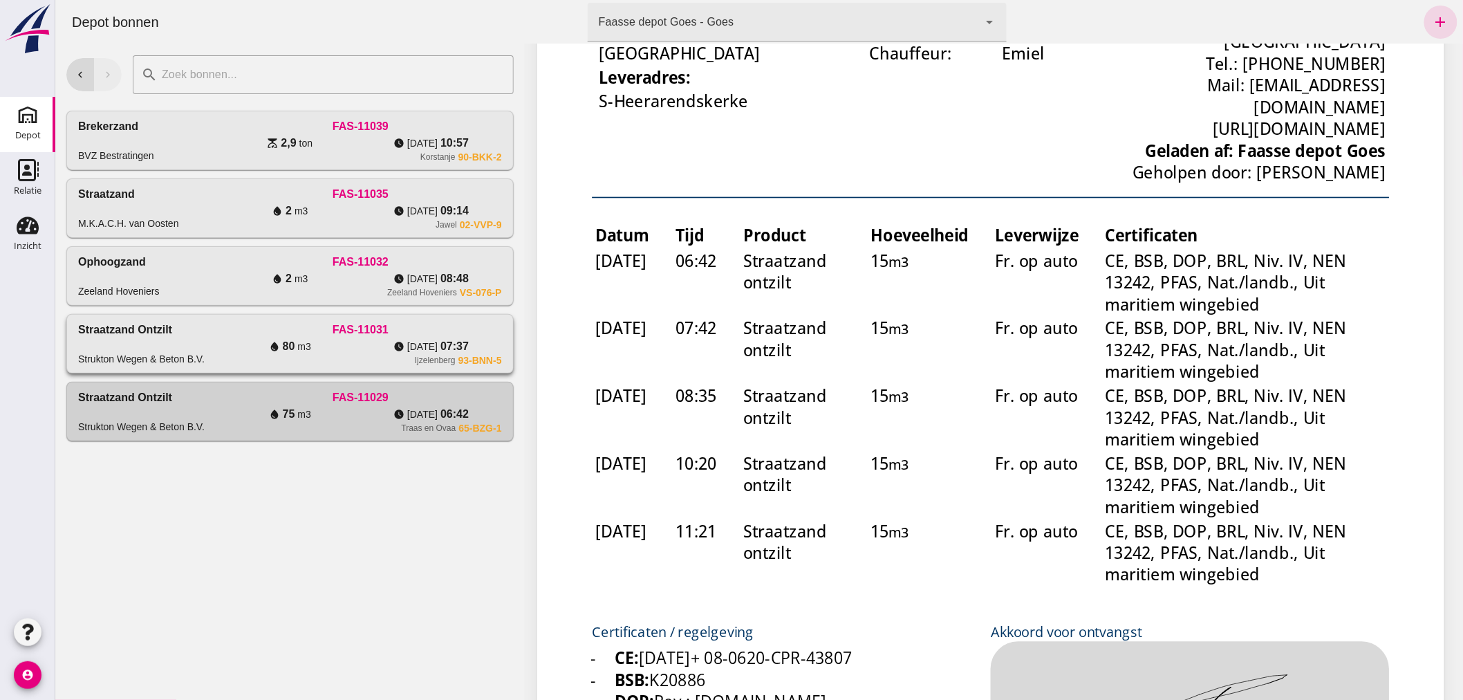
click at [326, 330] on div "FAS-11031" at bounding box center [359, 329] width 282 height 17
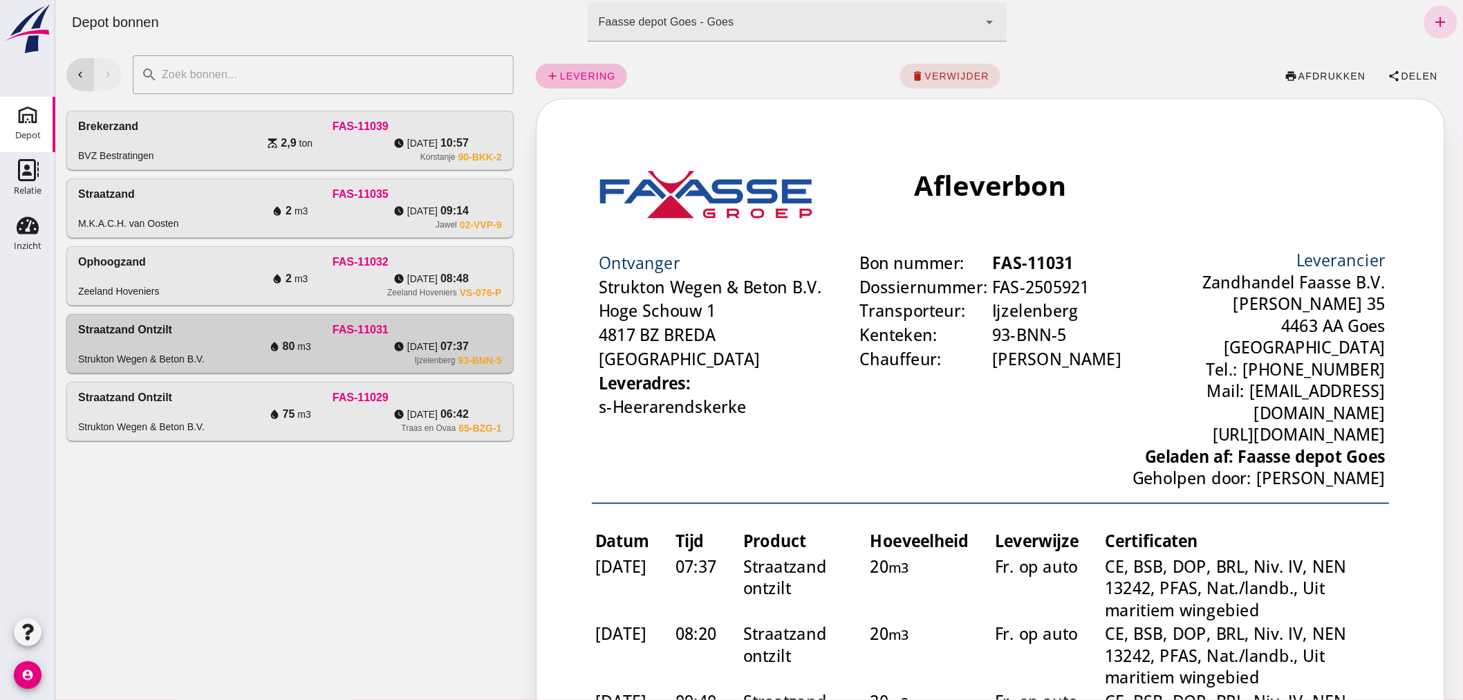
scroll to position [0, 0]
